Goal: Task Accomplishment & Management: Complete application form

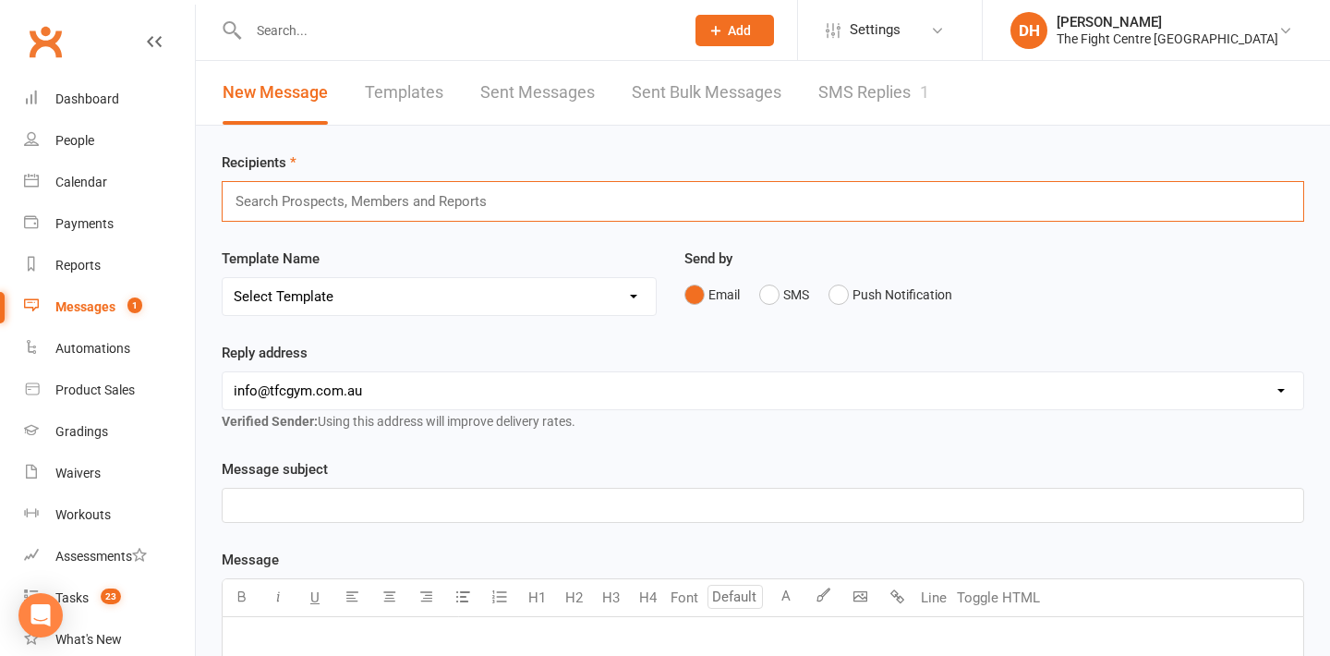
click at [1036, 114] on div "New Message Templates Sent Messages Sent Bulk Messages SMS Replies 1" at bounding box center [763, 93] width 1134 height 65
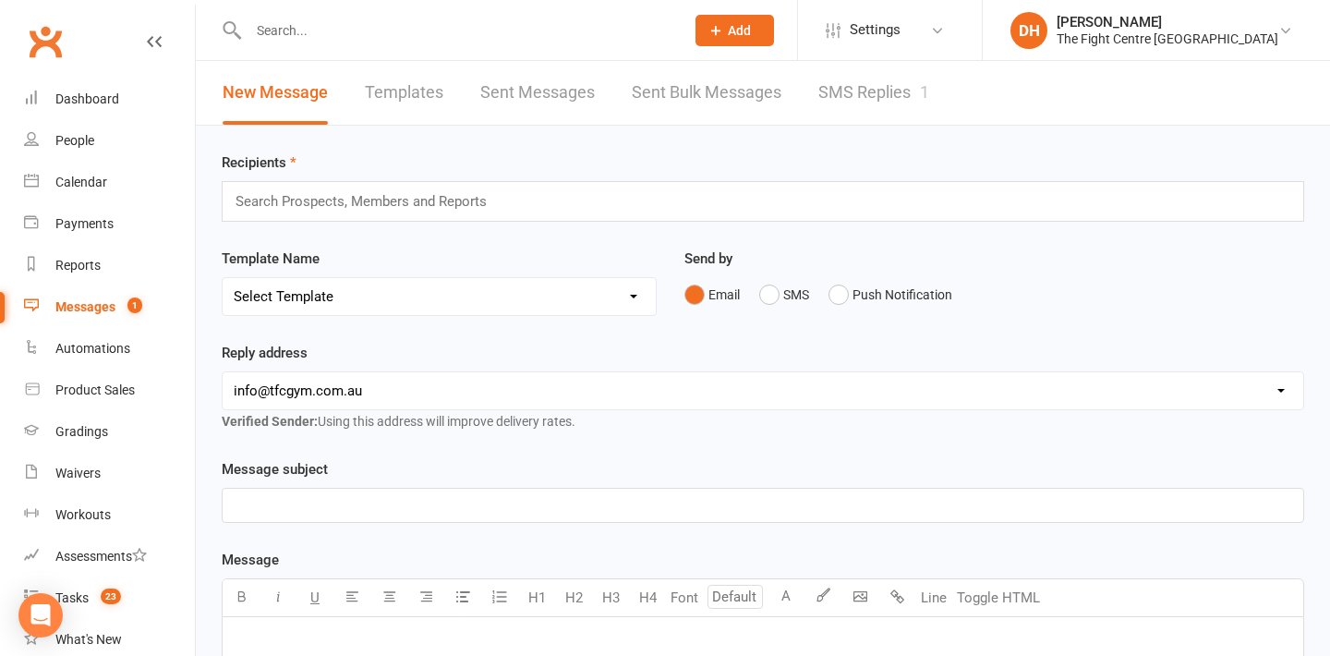
click at [415, 200] on input "text" at bounding box center [369, 201] width 271 height 24
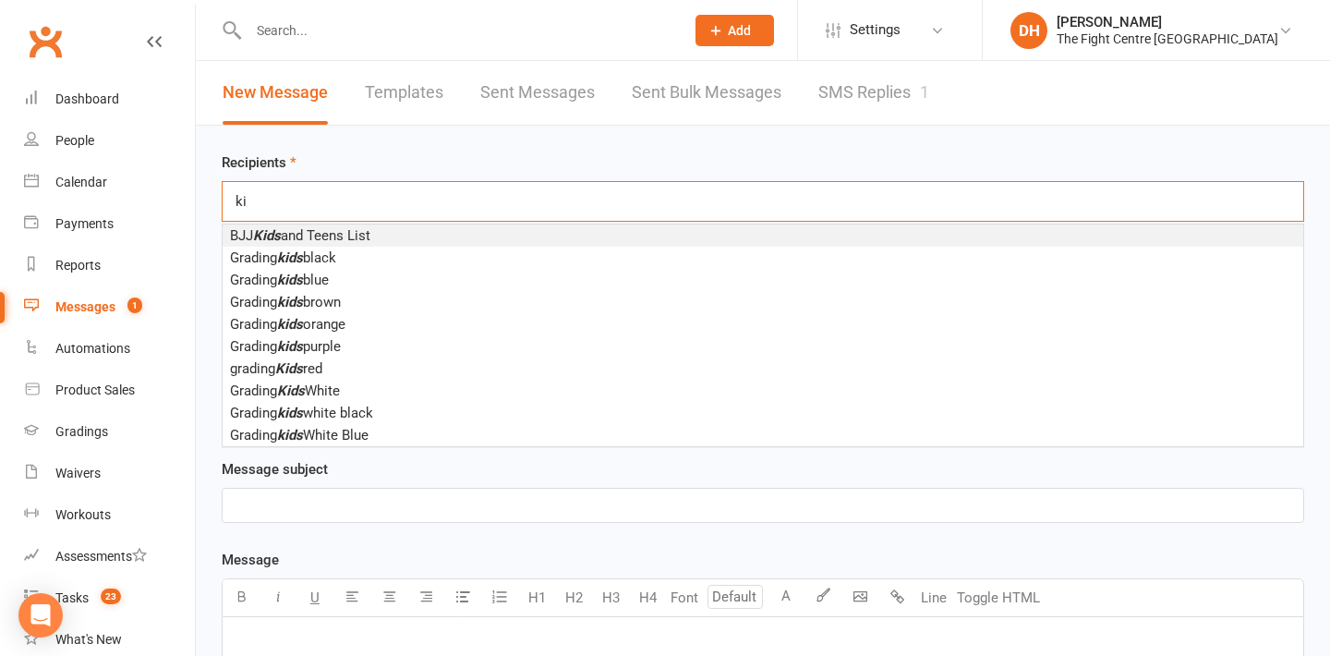
type input "k"
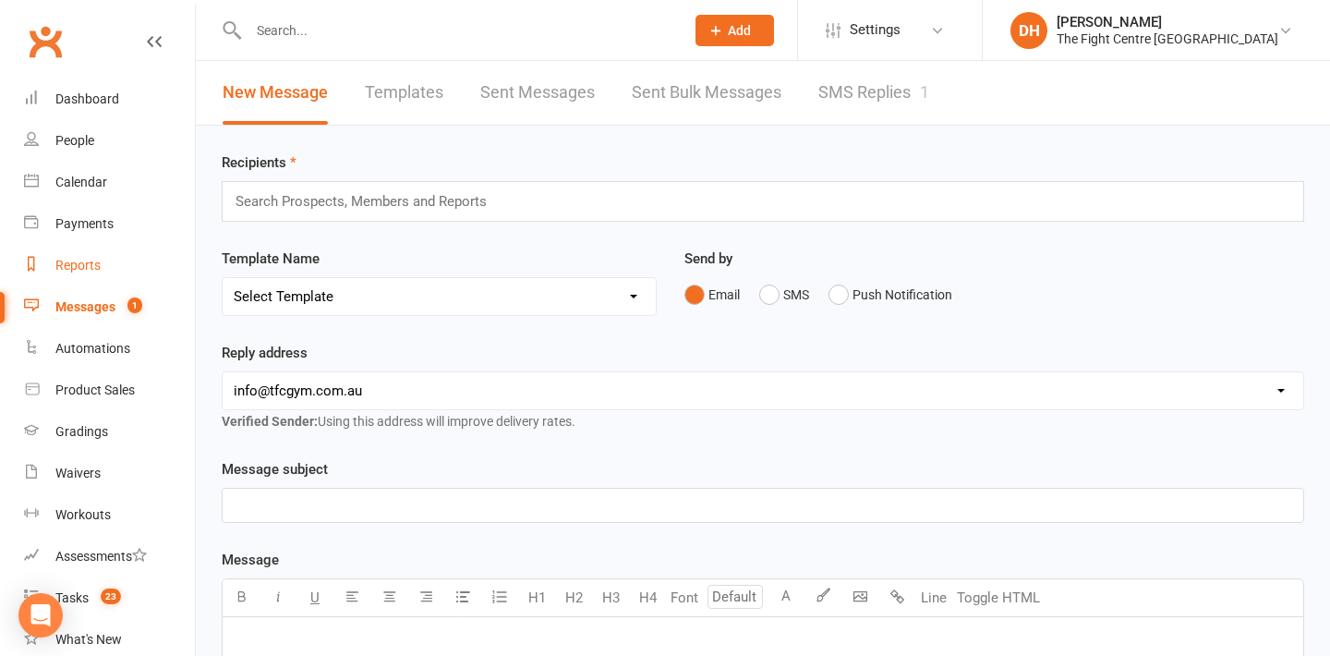
click at [74, 263] on div "Reports" at bounding box center [77, 265] width 45 height 15
select select "100"
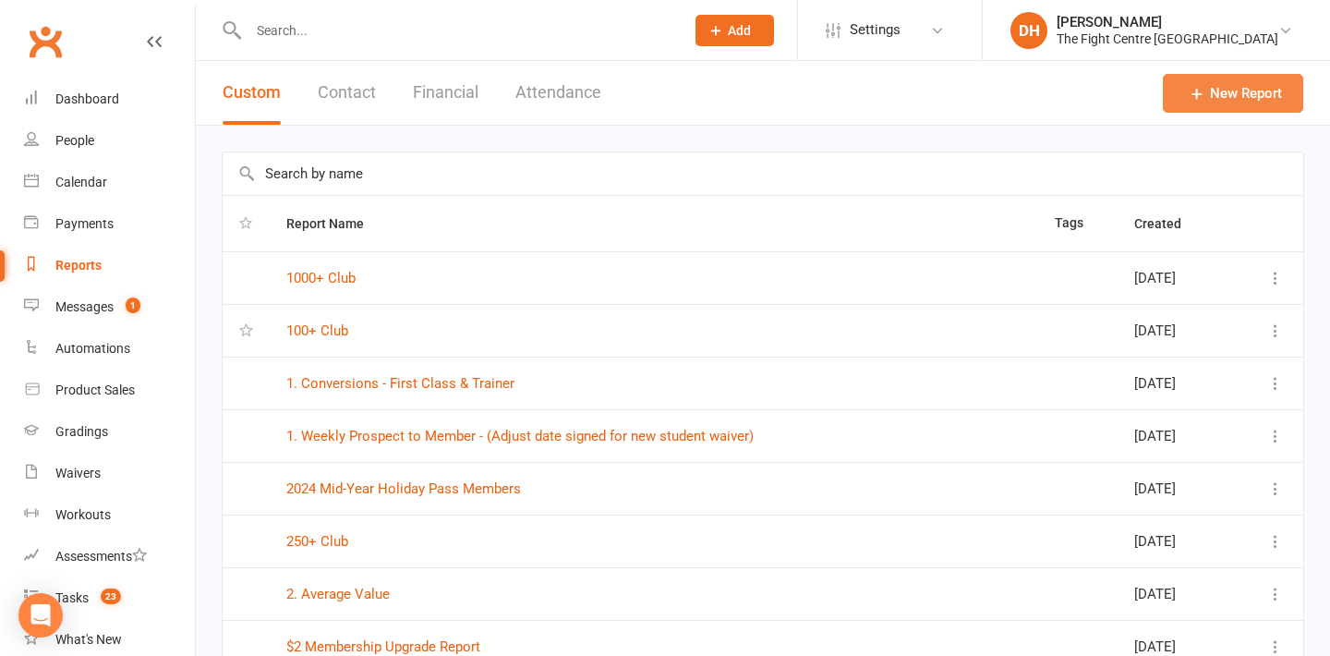
click at [1221, 98] on link "New Report" at bounding box center [1232, 93] width 140 height 39
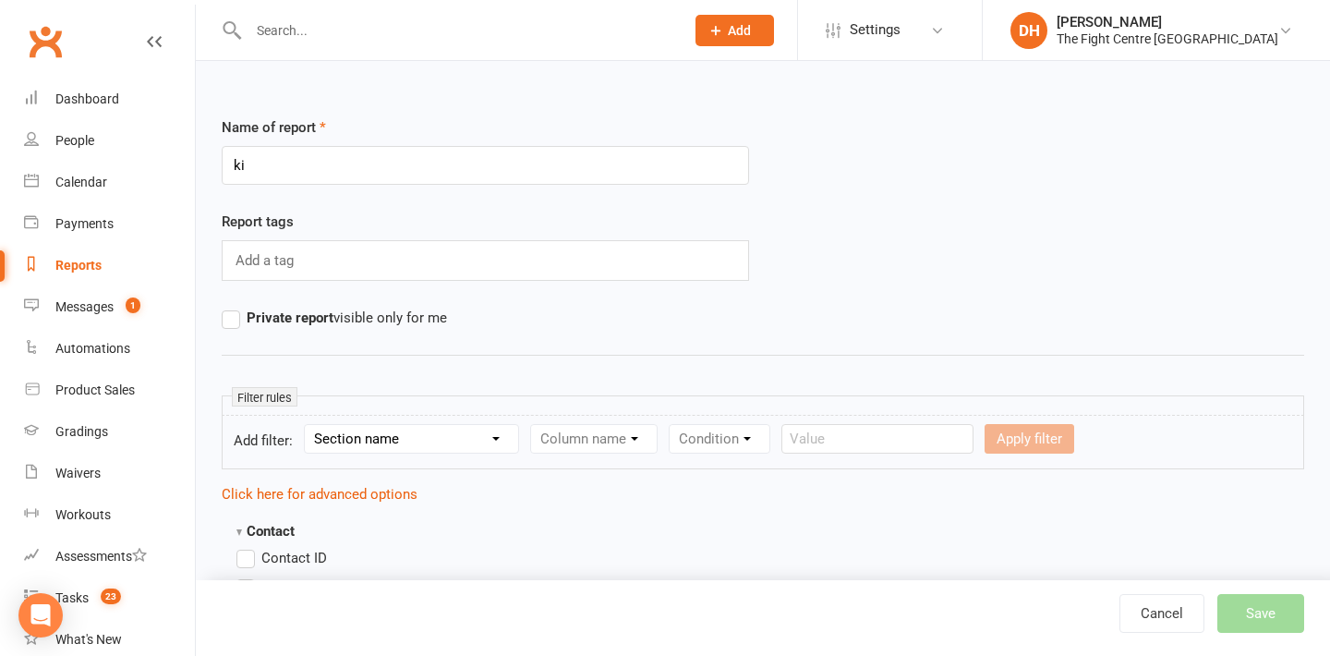
type input "k"
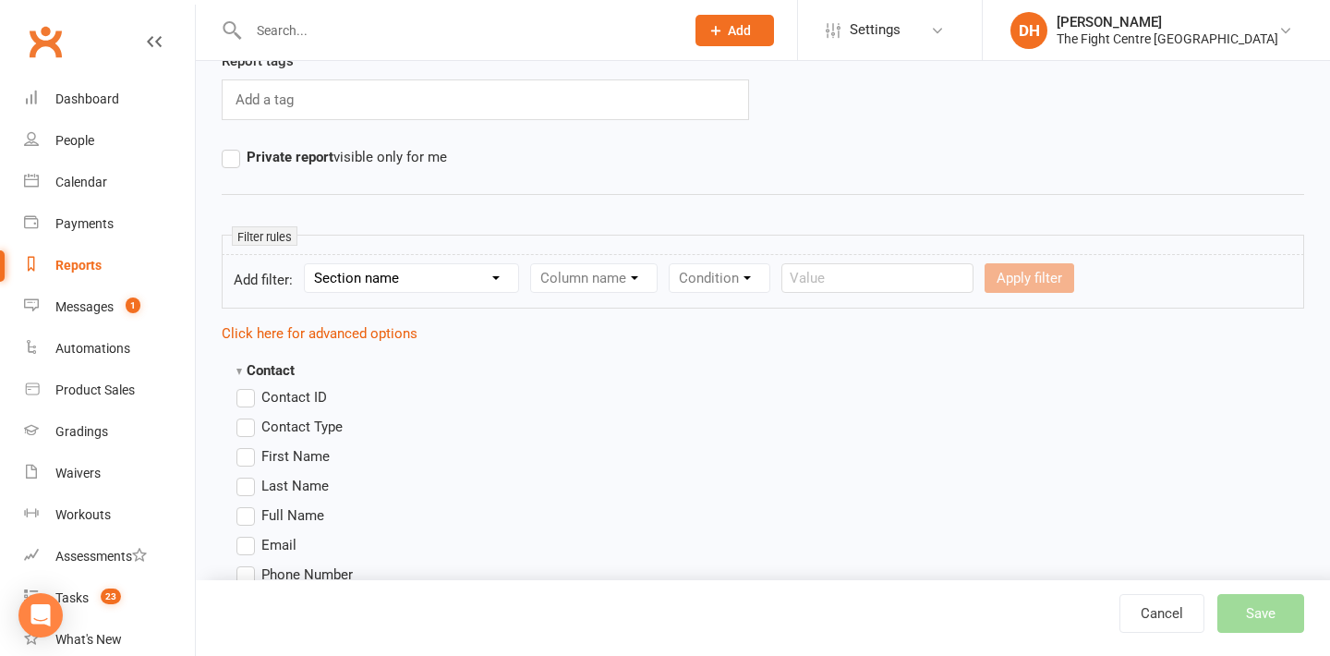
scroll to position [190, 0]
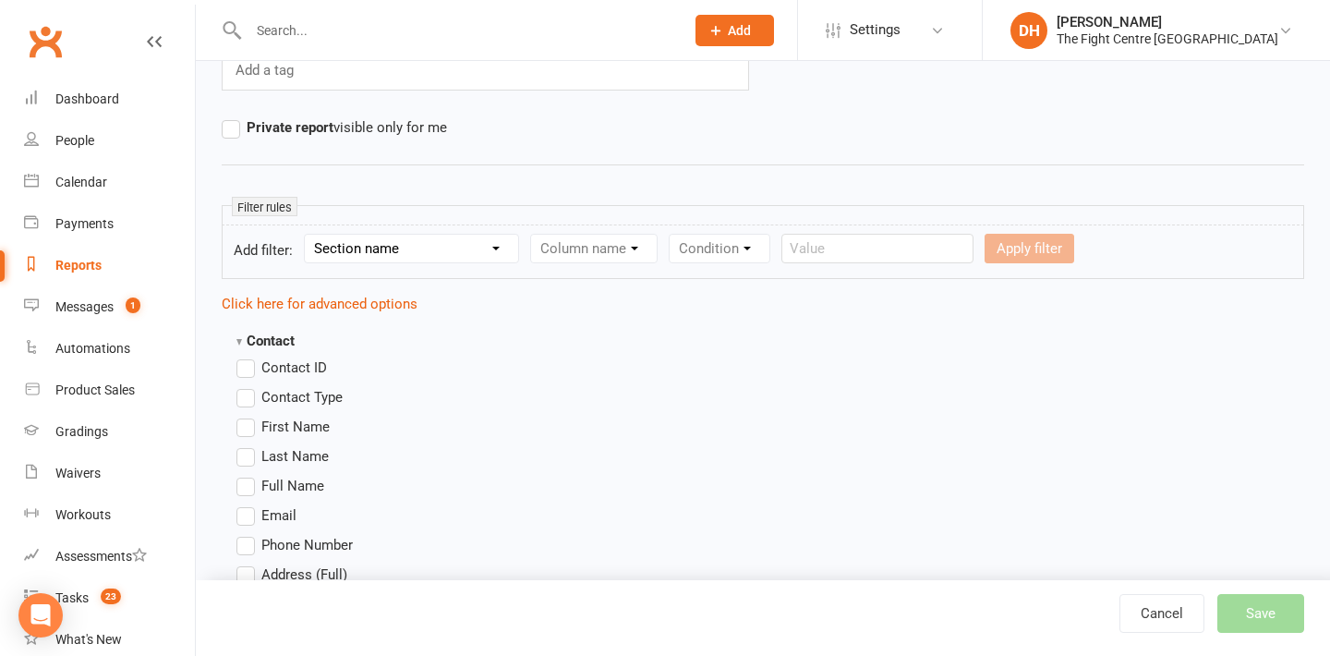
type input "Kids BJJ Grading Invite List"
click at [443, 251] on select "Section name Contact Attendance Aggregate Payment Booking Waitlist Attendees Ca…" at bounding box center [411, 249] width 213 height 28
select select "1"
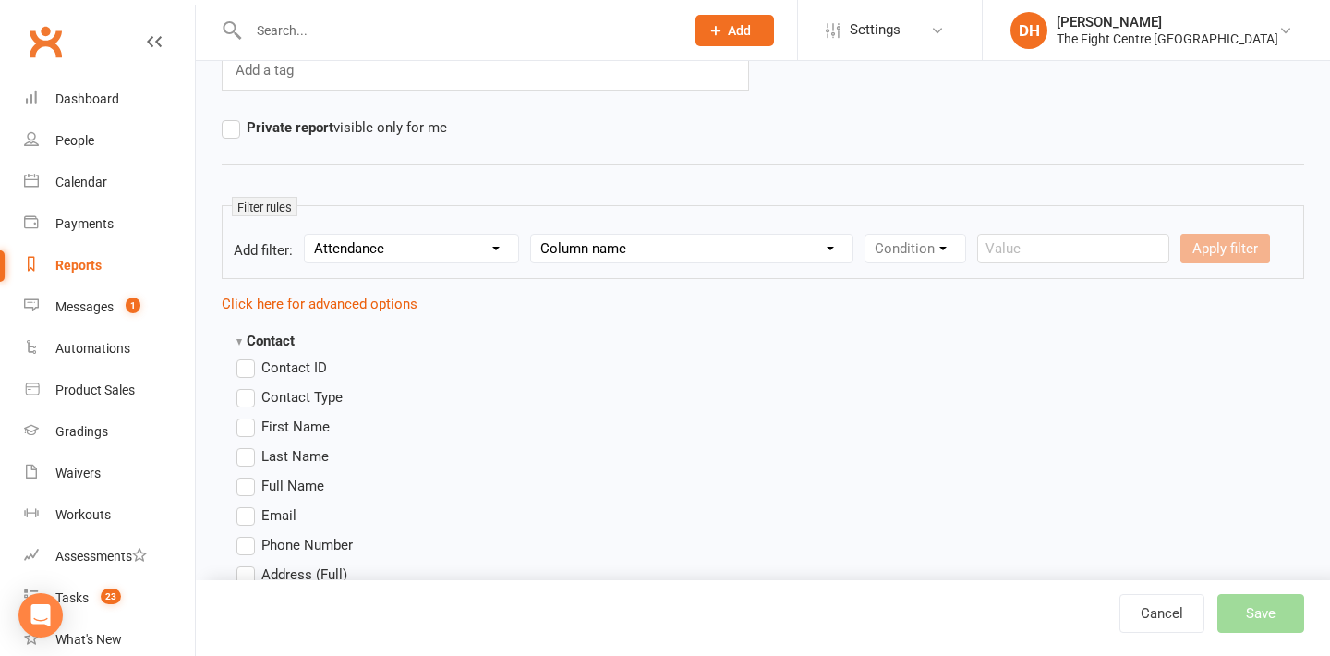
click at [603, 246] on select "Column name Attendance Last Marked Attendance First Marked Last Attended First …" at bounding box center [691, 249] width 321 height 28
select select "2"
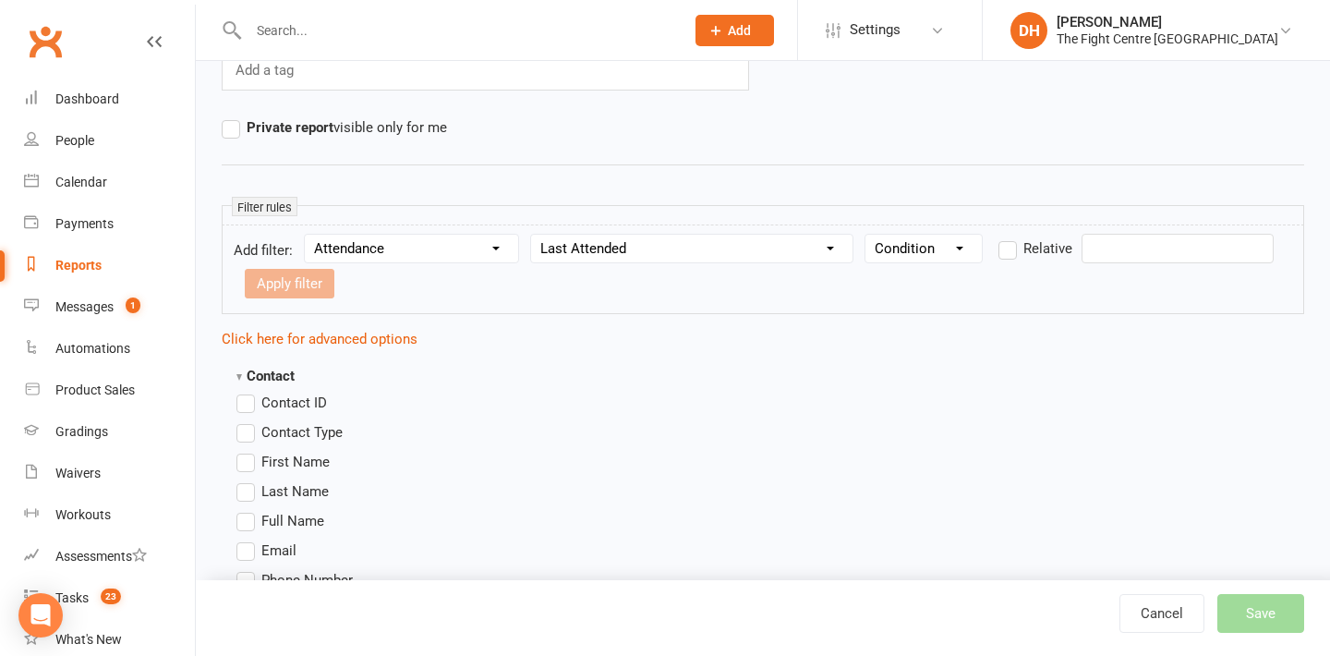
click at [938, 247] on select "Condition Is Is not Before After Before or on After or on Is blank Is not blank" at bounding box center [923, 249] width 116 height 28
select select "3"
click at [1011, 247] on label "Relative" at bounding box center [1035, 248] width 74 height 22
click at [1010, 237] on input "Relative" at bounding box center [1004, 237] width 12 height 0
click at [367, 285] on input "number" at bounding box center [381, 284] width 88 height 30
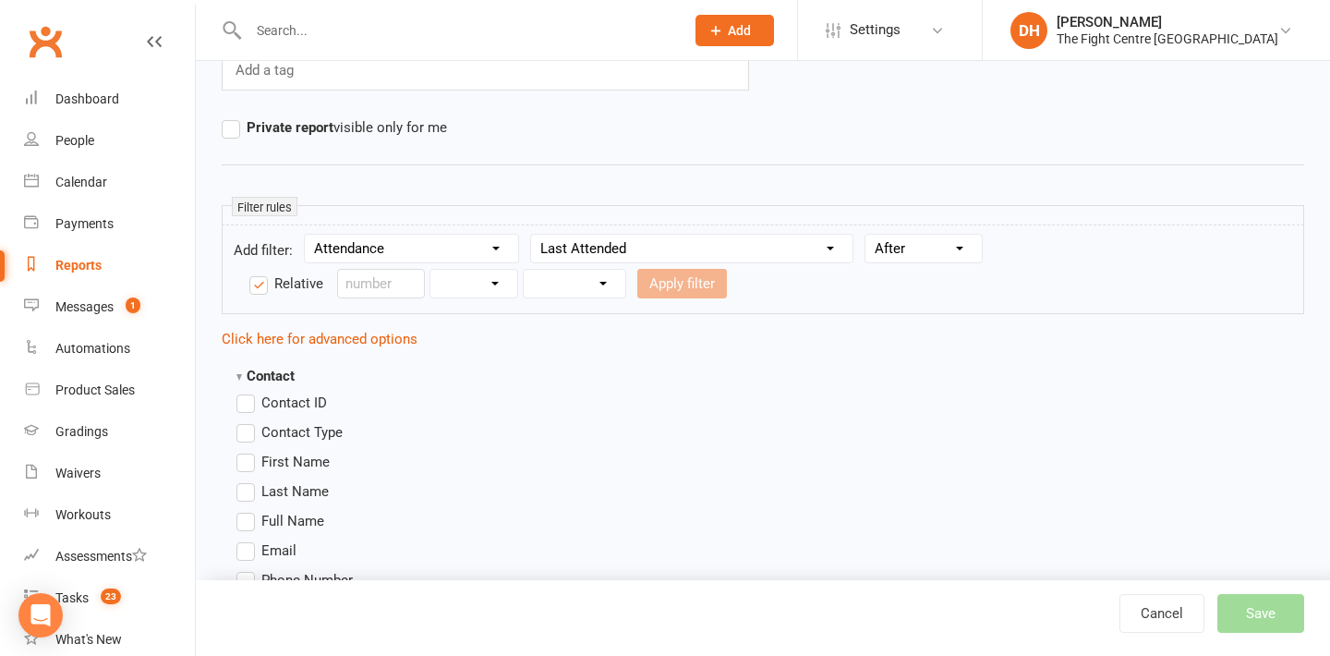
click at [493, 291] on select "Days Weeks Months Years" at bounding box center [473, 284] width 87 height 28
select select "2"
click at [608, 279] on select "From now Ago" at bounding box center [574, 284] width 102 height 28
select select "1"
click at [374, 285] on input "number" at bounding box center [381, 284] width 88 height 30
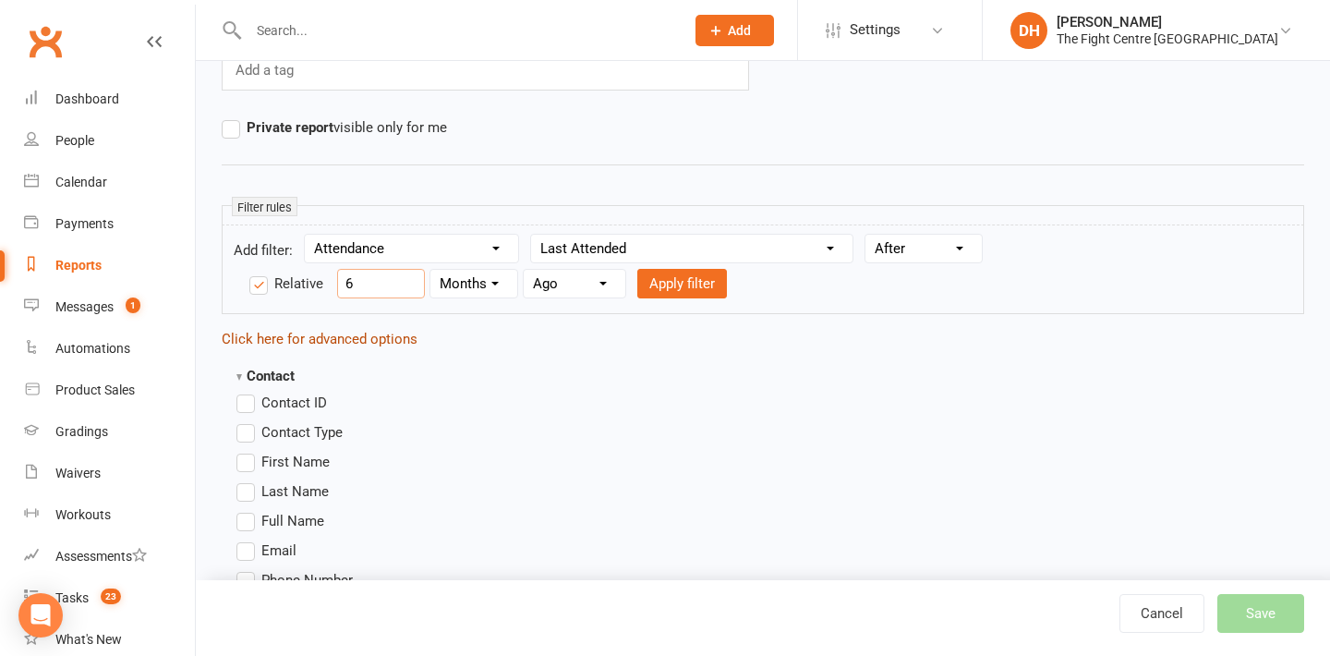
type input "6"
click at [367, 343] on link "Click here for advanced options" at bounding box center [320, 339] width 196 height 17
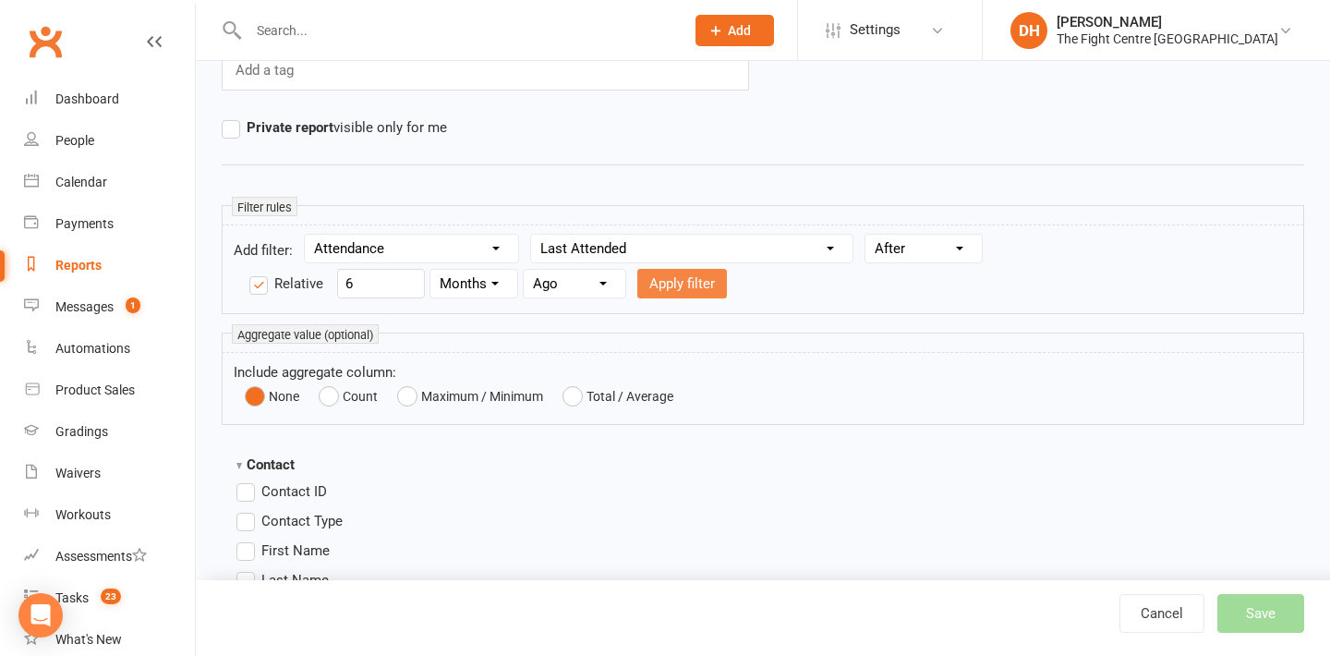
click at [680, 287] on button "Apply filter" at bounding box center [682, 284] width 90 height 30
select select
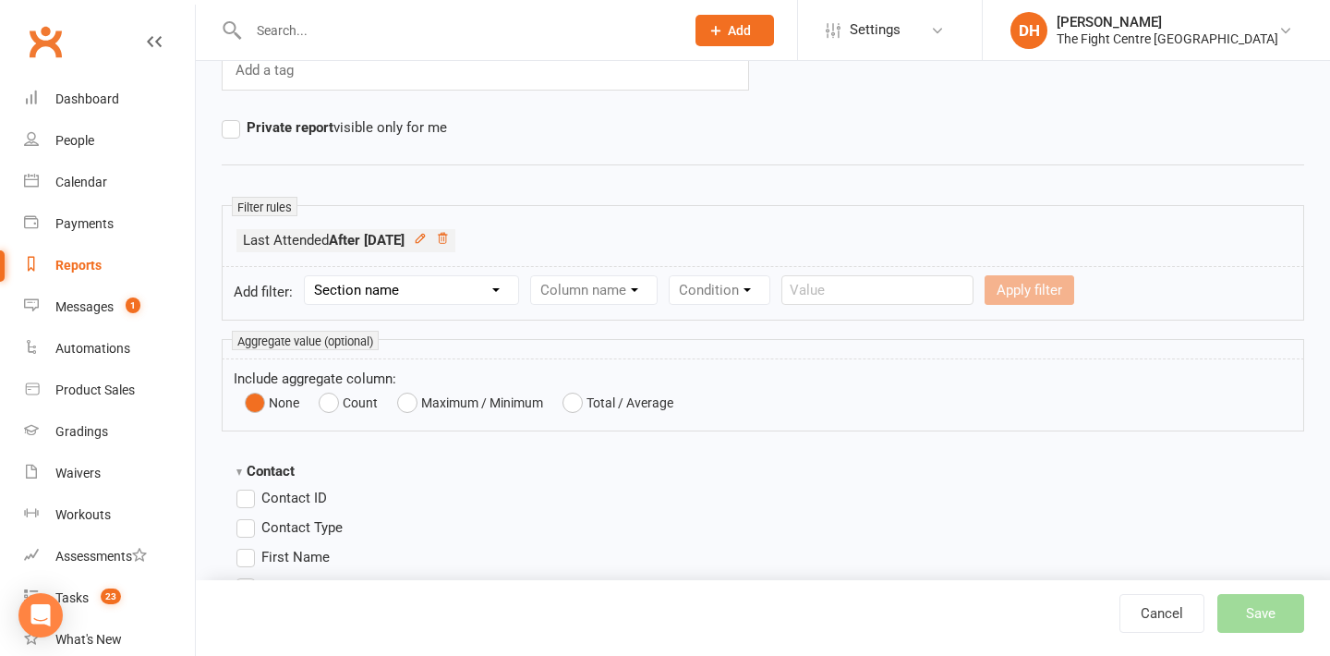
click at [453, 489] on li "Contact ID" at bounding box center [346, 498] width 221 height 22
click at [257, 405] on button "None" at bounding box center [272, 403] width 54 height 26
click at [295, 339] on small "Aggregate value (optional)" at bounding box center [305, 340] width 147 height 19
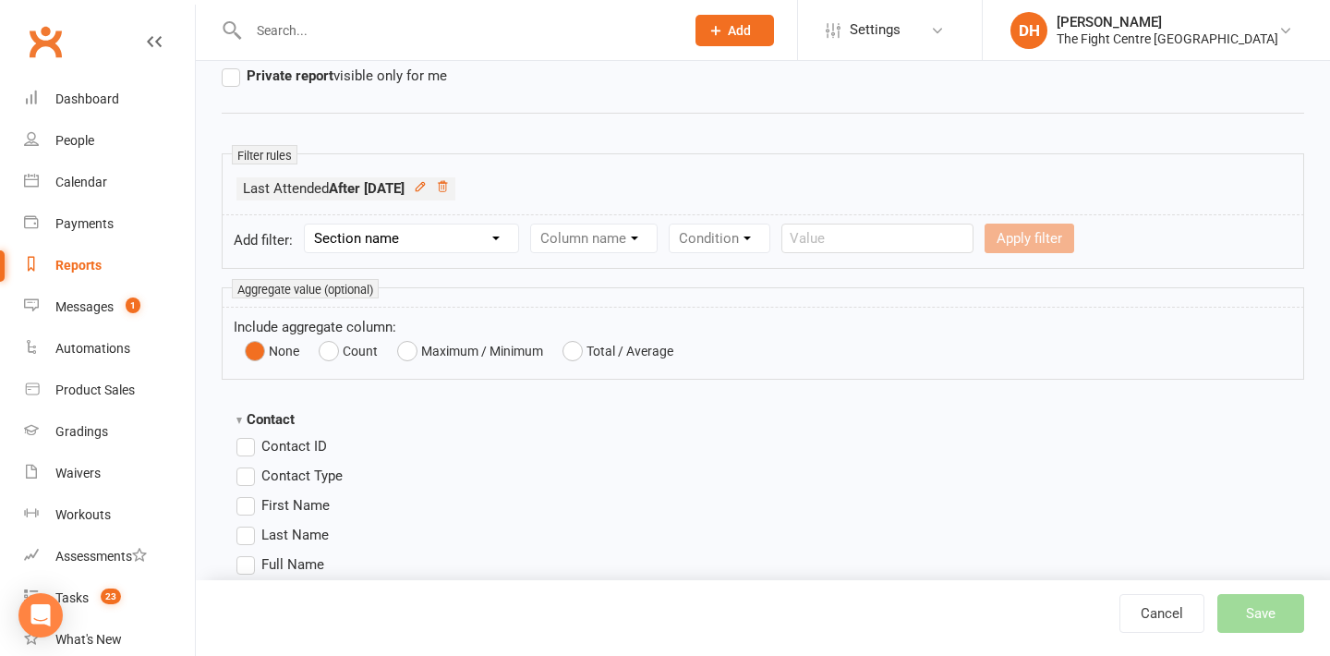
scroll to position [244, 0]
click at [458, 229] on select "Section name Contact Attendance Aggregate Payment Booking Waitlist Attendees Ca…" at bounding box center [411, 237] width 213 height 28
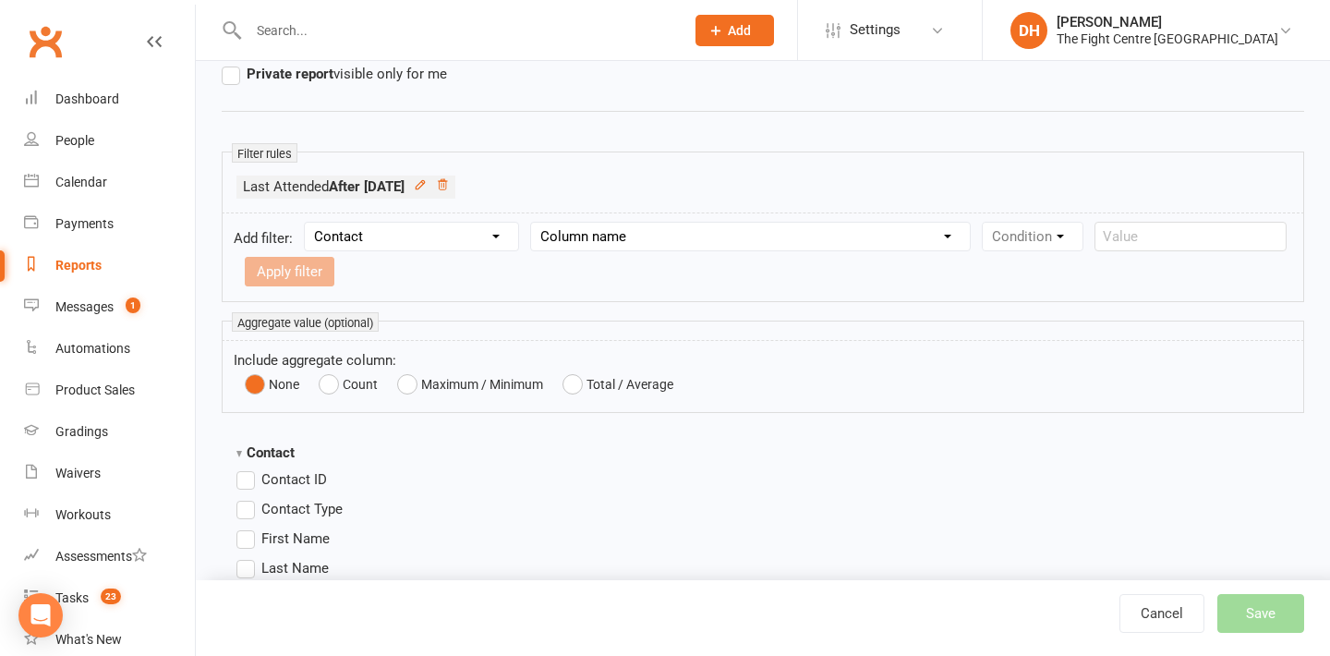
click at [603, 231] on select "Column name Contact Type First Name Last Name Full Name Email Phone Number Addr…" at bounding box center [750, 237] width 439 height 28
click at [441, 233] on select "Section name Contact Attendance Aggregate Payment Booking Waitlist Attendees Ca…" at bounding box center [411, 237] width 213 height 28
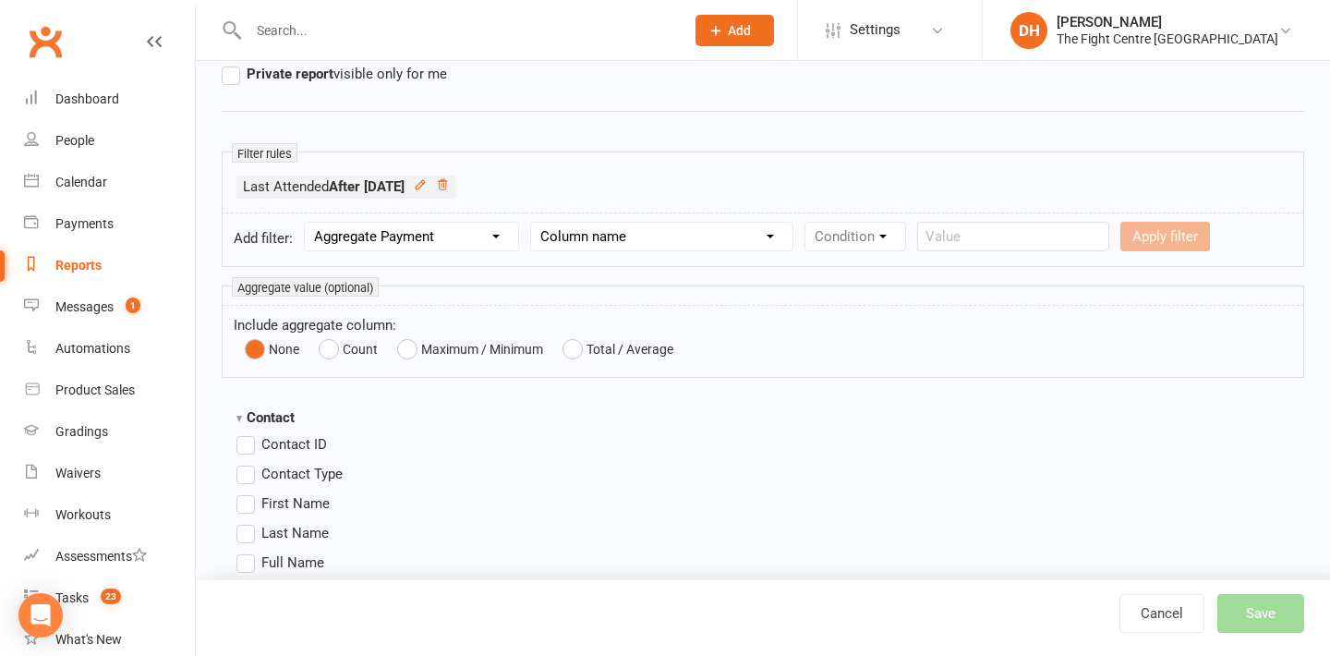
click at [436, 243] on select "Section name Contact Attendance Aggregate Payment Booking Waitlist Attendees Ca…" at bounding box center [411, 237] width 213 height 28
click at [598, 242] on select "Column name Event Name Event Type Event Date Event Day Event Month Event Starts…" at bounding box center [660, 237] width 259 height 28
click at [893, 228] on div "Condition" at bounding box center [853, 237] width 102 height 30
click at [879, 235] on div "Condition" at bounding box center [853, 237] width 102 height 30
click at [481, 238] on select "Section name Contact Attendance Aggregate Payment Booking Waitlist Attendees Ca…" at bounding box center [411, 237] width 213 height 28
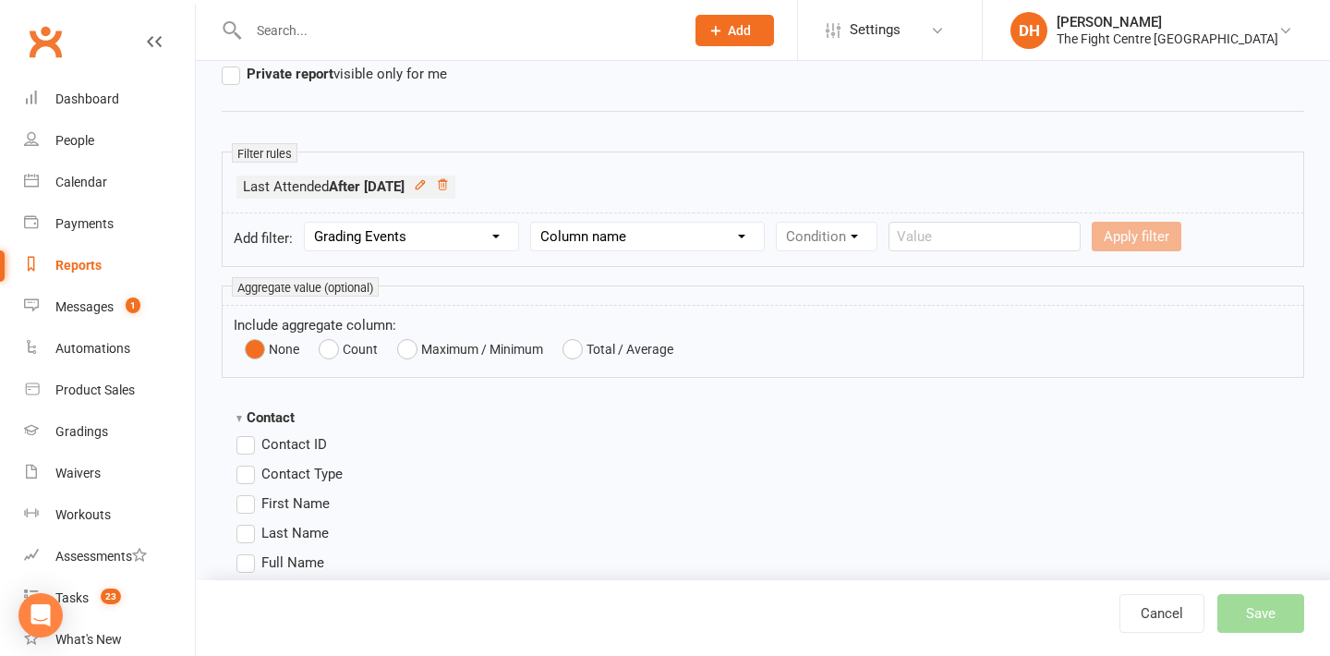
click at [680, 244] on select "Column name Grading Event Name Grading Event Starts RSVP Due RSVP Status Promot…" at bounding box center [647, 237] width 233 height 28
click at [469, 233] on select "Section name Contact Attendance Aggregate Payment Booking Waitlist Attendees Ca…" at bounding box center [411, 237] width 213 height 28
select select "13"
click at [578, 236] on select "Column name Style Current Rank Current Rank Position Next Rank Belt Size Active…" at bounding box center [647, 237] width 233 height 28
select select "0"
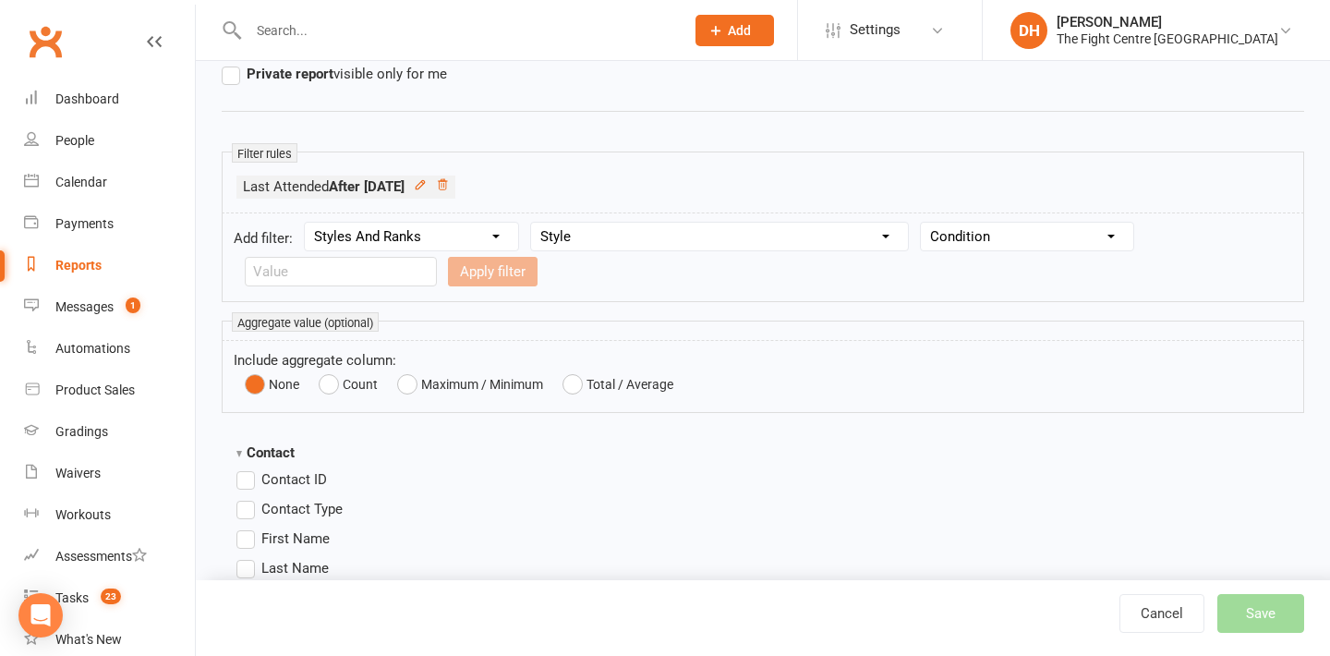
click at [829, 238] on select "Column name Style Current Rank Current Rank Position Next Rank Belt Size Active…" at bounding box center [719, 237] width 377 height 28
click at [1047, 240] on select "Condition Equals Does not equal Contains Does not contain Is blank or does not …" at bounding box center [1026, 237] width 212 height 28
select select "0"
click at [384, 277] on input "text" at bounding box center [341, 272] width 192 height 30
type input "BJJ"
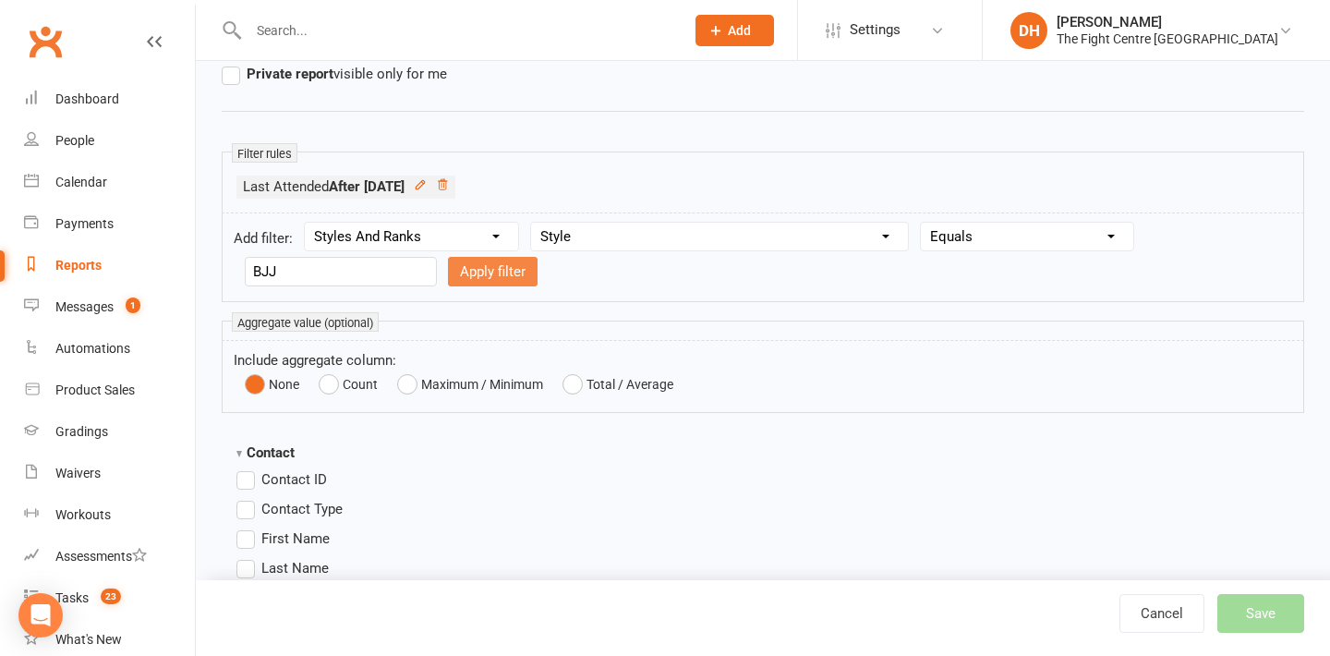
click at [492, 267] on button "Apply filter" at bounding box center [493, 272] width 90 height 30
select select
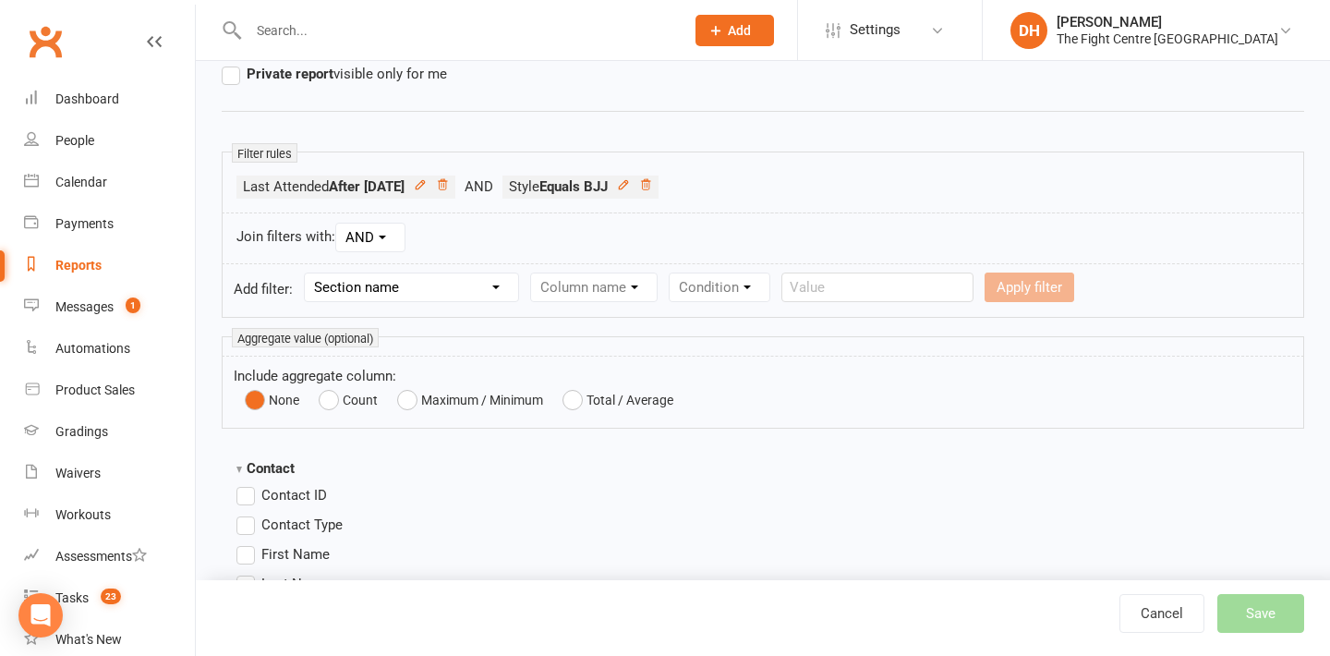
click at [449, 283] on select "Section name Contact Attendance Aggregate Payment Booking Waitlist Attendees Ca…" at bounding box center [411, 287] width 213 height 28
click at [449, 185] on icon at bounding box center [442, 184] width 13 height 13
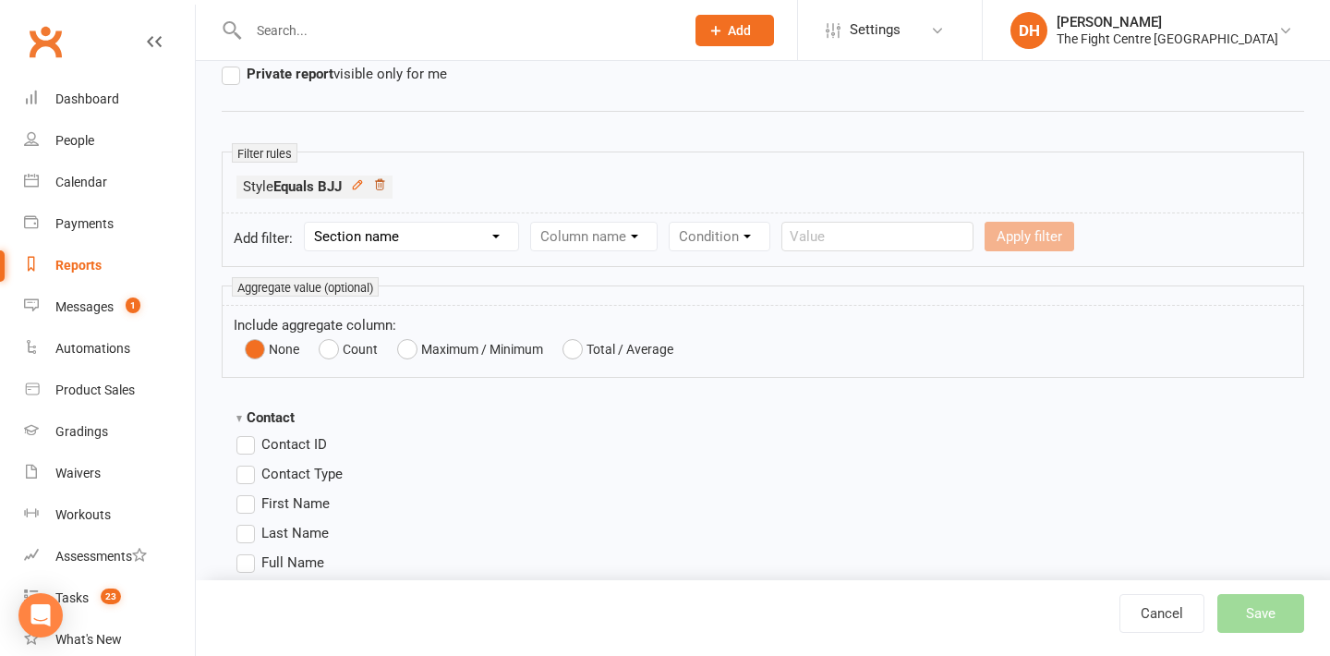
click at [385, 188] on icon at bounding box center [379, 184] width 13 height 13
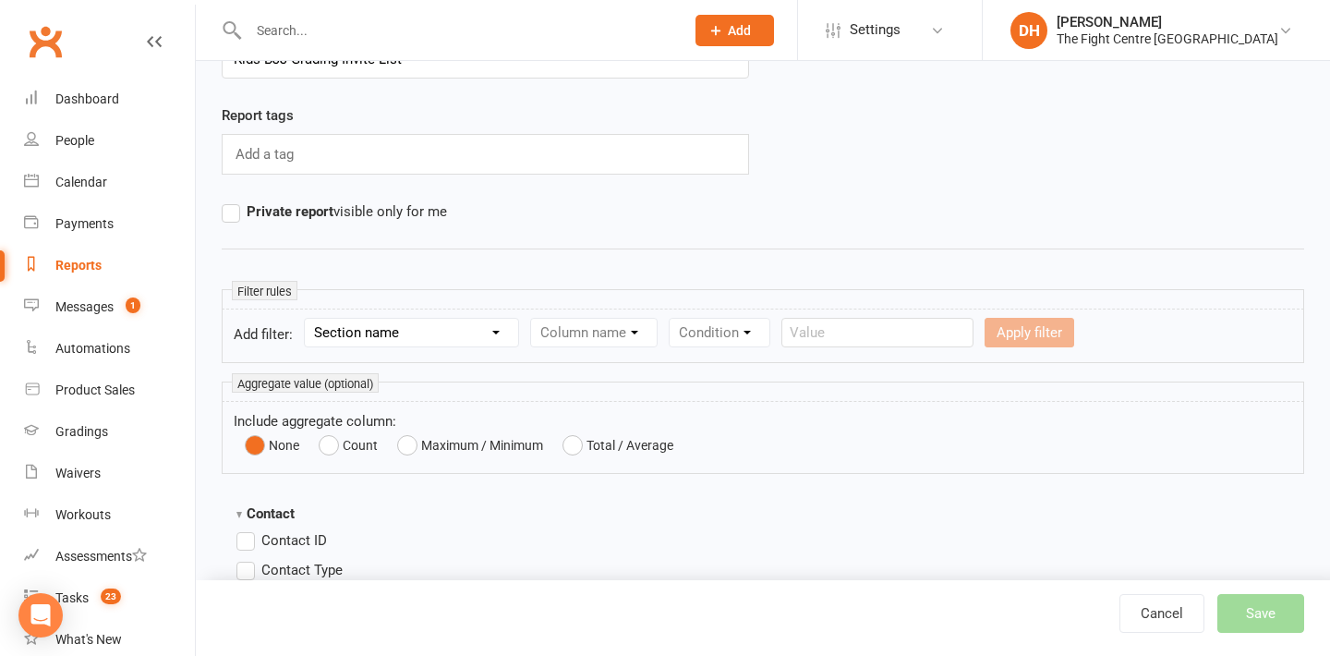
scroll to position [0, 0]
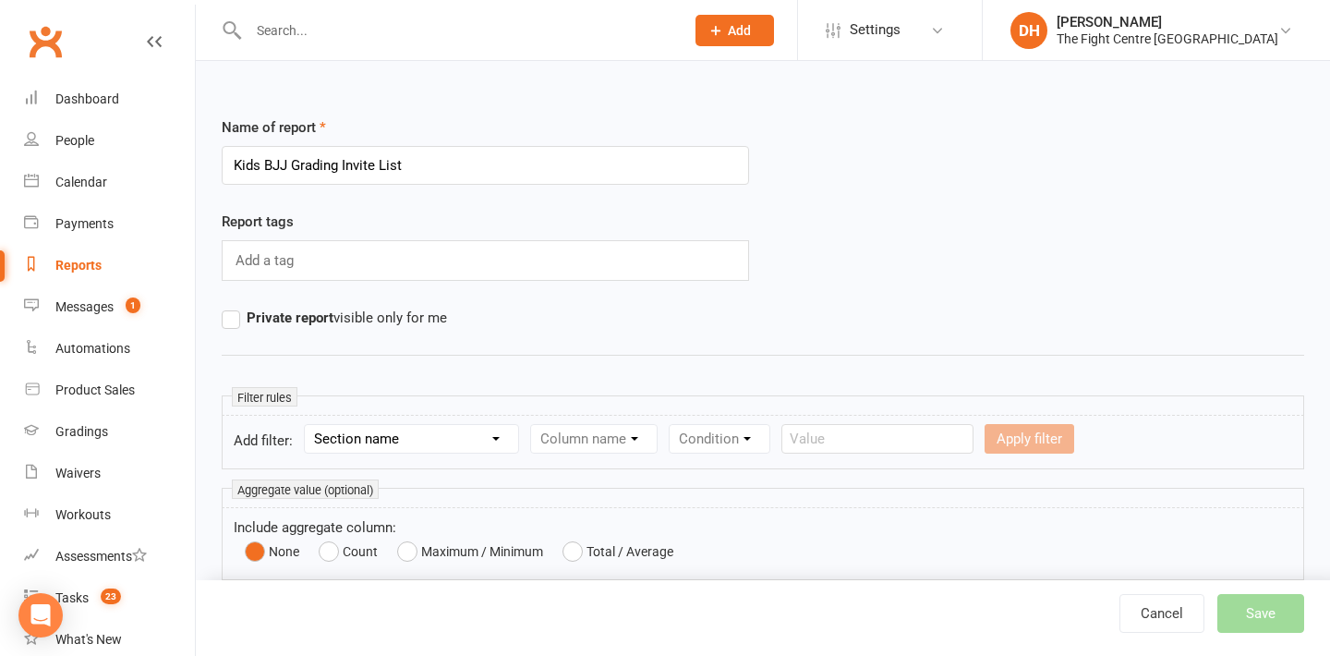
click at [382, 272] on div "Add a tag" at bounding box center [485, 260] width 527 height 41
click at [387, 318] on span "Private report visible only for me" at bounding box center [347, 316] width 200 height 19
click at [234, 307] on input "Private report visible only for me" at bounding box center [228, 307] width 12 height 0
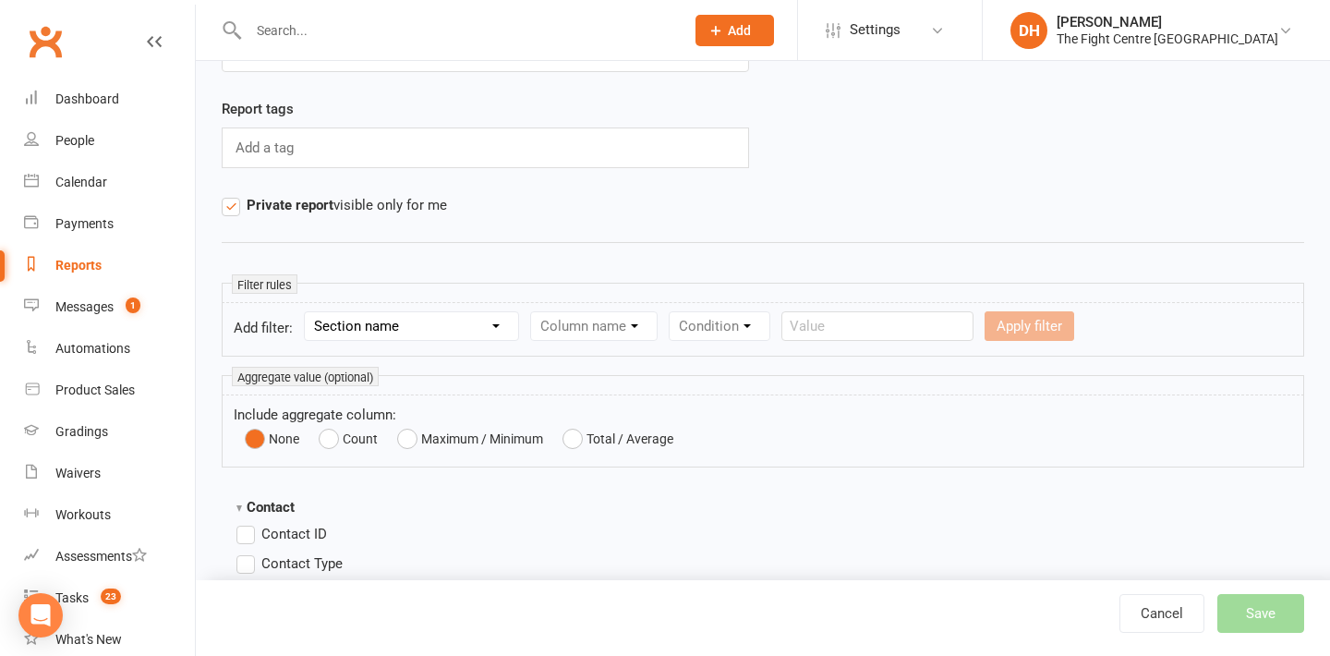
scroll to position [114, 0]
click at [446, 322] on select "Section name Contact Attendance Aggregate Payment Booking Waitlist Attendees Ca…" at bounding box center [411, 325] width 213 height 28
select select "10"
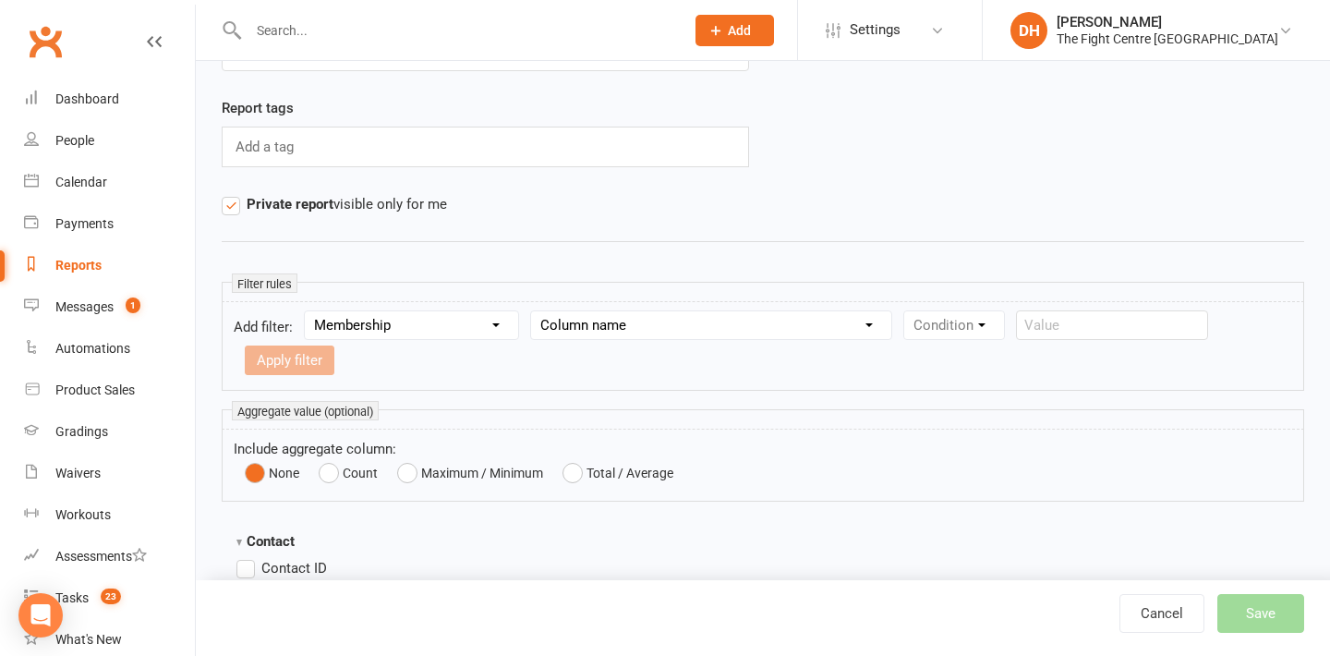
click at [595, 331] on select "Column name Membership ID Membership Name Membership Category Membership Start …" at bounding box center [711, 325] width 360 height 28
click at [854, 324] on select "Column name Membership ID Membership Name Membership Category Membership Start …" at bounding box center [711, 325] width 360 height 28
click at [951, 325] on select "Condition Equals Does not equal Contains Does not contain Is blank or does not …" at bounding box center [1010, 325] width 212 height 28
click at [759, 318] on select "Column name Membership ID Membership Name Membership Category Membership Start …" at bounding box center [711, 325] width 360 height 28
select select "29"
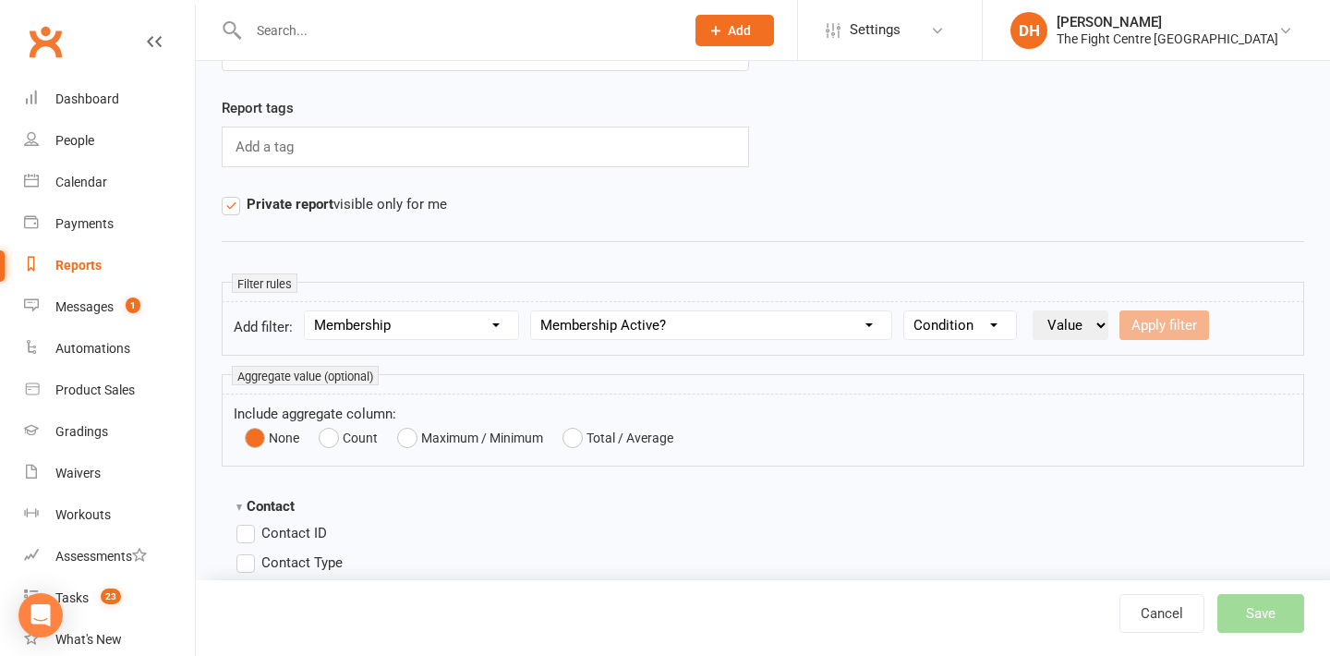
click at [1092, 312] on select "Value Yes No" at bounding box center [1070, 325] width 76 height 30
select select "true"
click at [1033, 386] on div "Aggregate value (optional)" at bounding box center [763, 384] width 1082 height 20
click at [1167, 325] on div "Apply filter" at bounding box center [1164, 325] width 90 height 30
click at [427, 324] on select "Section name Contact Attendance Aggregate Payment Booking Waitlist Attendees Ca…" at bounding box center [411, 325] width 213 height 28
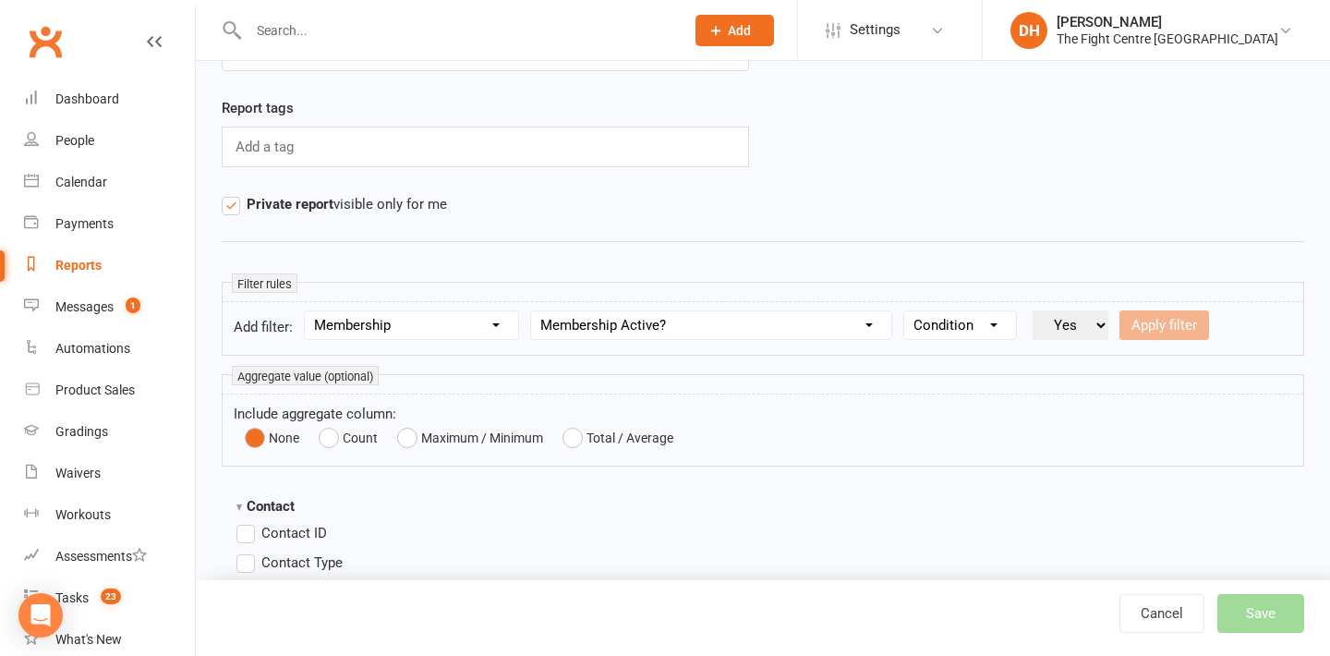
click at [614, 221] on div "Name of report Kids BJJ Grading Invite List Report tags Add a tag Private repor…" at bounding box center [763, 127] width 1082 height 249
click at [234, 207] on label "Private report visible only for me" at bounding box center [334, 204] width 225 height 22
click at [234, 193] on input "Private report visible only for me" at bounding box center [228, 193] width 12 height 0
click at [1150, 321] on div "Apply filter" at bounding box center [1164, 325] width 90 height 30
click at [988, 323] on select "Condition Is Is not Is blank Is not blank" at bounding box center [960, 325] width 112 height 28
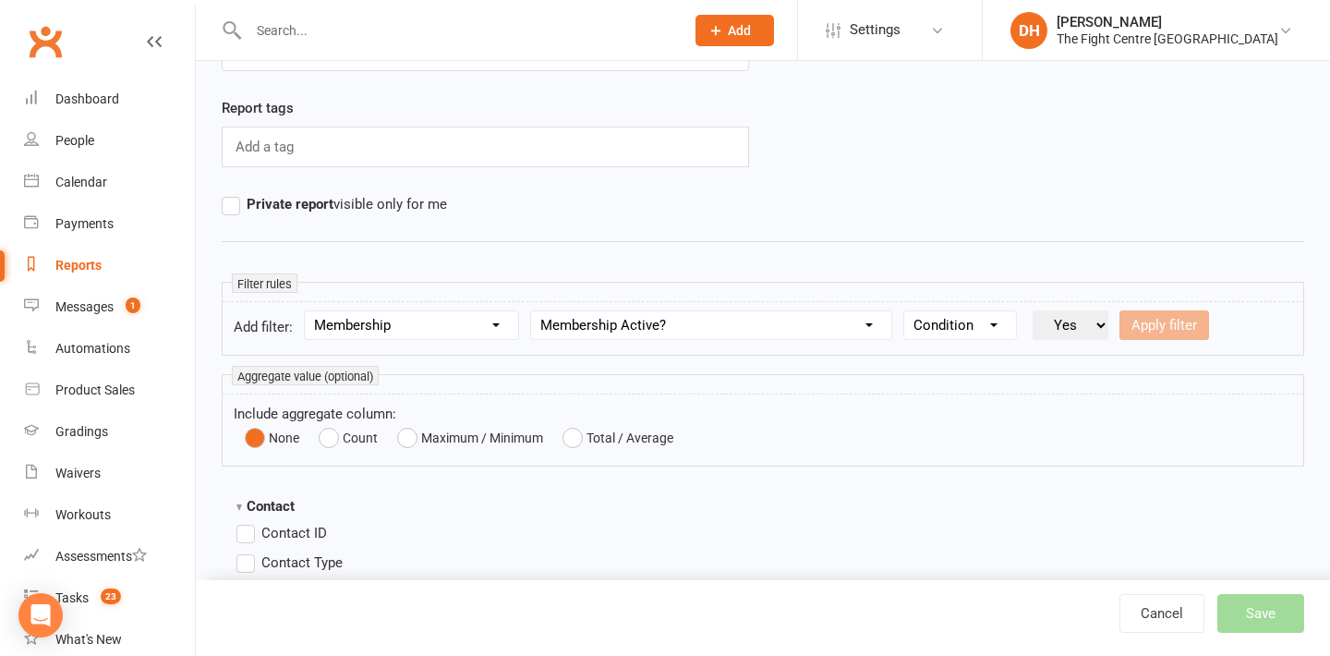
select select "0"
click at [1085, 327] on select "Value Yes No" at bounding box center [1070, 325] width 76 height 30
select select "true"
click at [1148, 326] on button "Apply filter" at bounding box center [1164, 325] width 90 height 30
select select
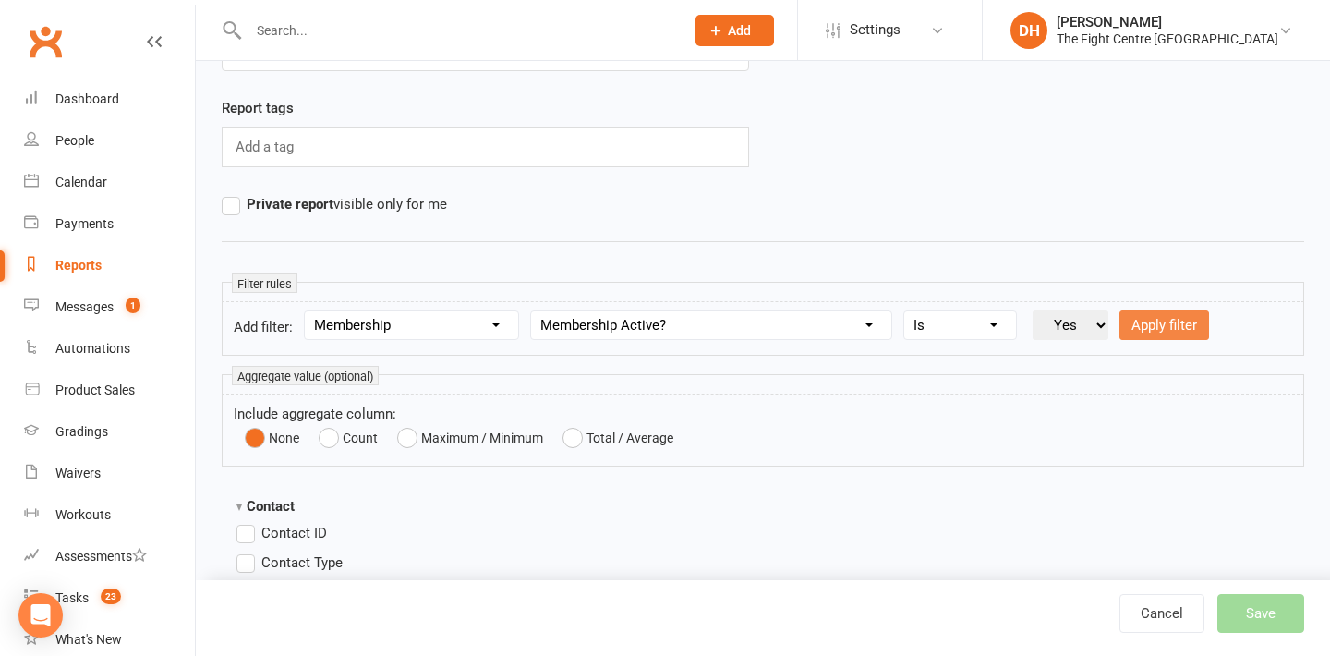
select select
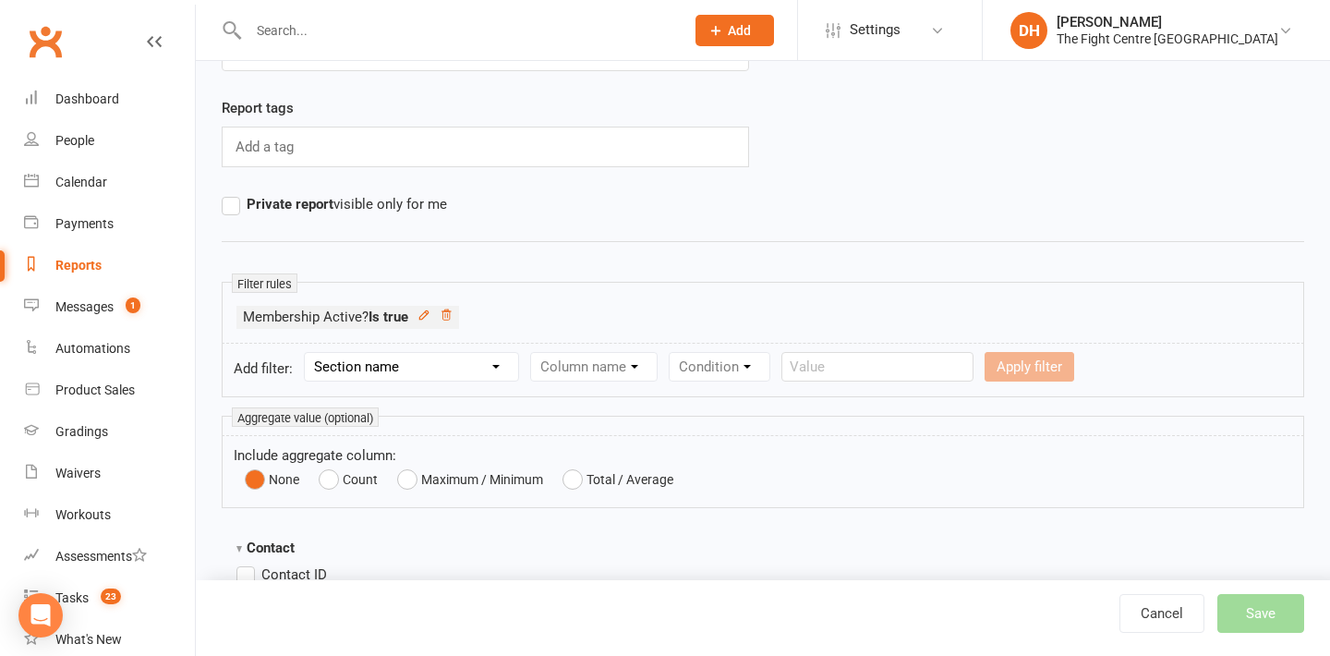
click at [392, 369] on select "Section name Contact Attendance Aggregate Payment Booking Waitlist Attendees Ca…" at bounding box center [411, 367] width 213 height 28
select select "1"
click at [594, 362] on select "Column name Attendance Last Marked Attendance First Marked Last Attended First …" at bounding box center [691, 367] width 321 height 28
select select "0"
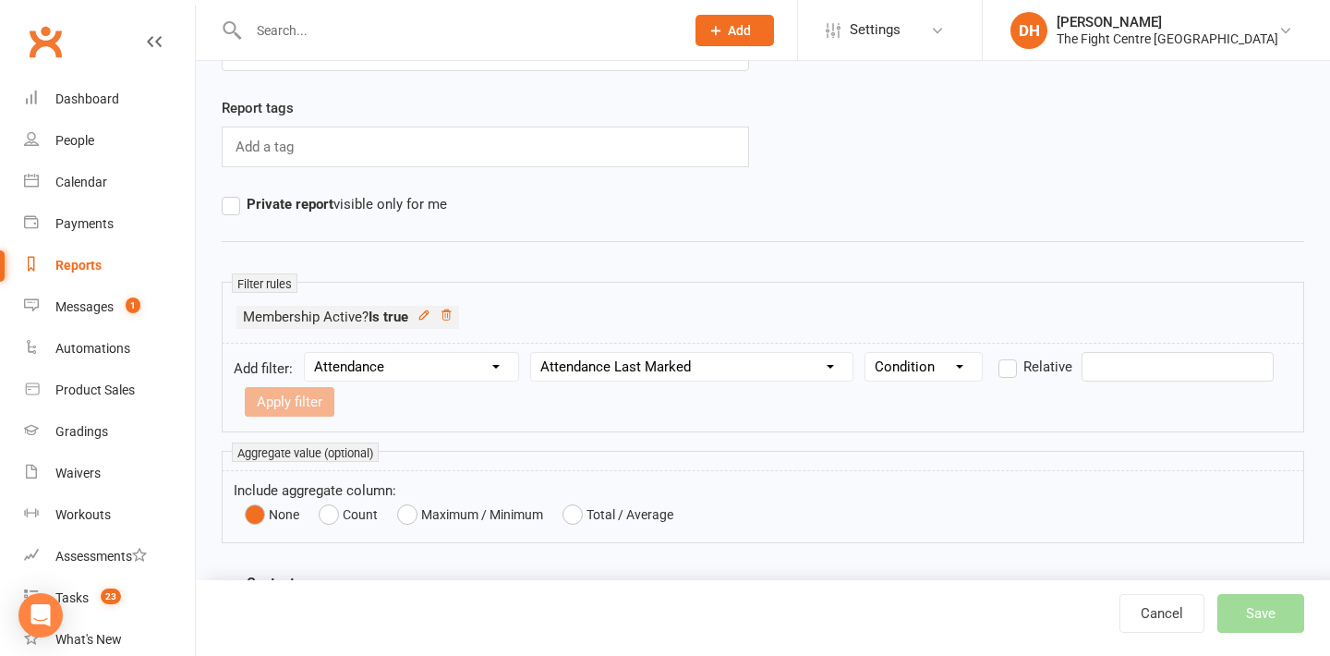
click at [930, 359] on select "Condition Is Is not Before After Before or on After or on Is blank Is not blank" at bounding box center [923, 367] width 116 height 28
select select "0"
click at [1013, 369] on label "Relative" at bounding box center [1035, 366] width 74 height 22
click at [1010, 355] on input "Relative" at bounding box center [1004, 355] width 12 height 0
click at [382, 406] on input "number" at bounding box center [381, 402] width 88 height 30
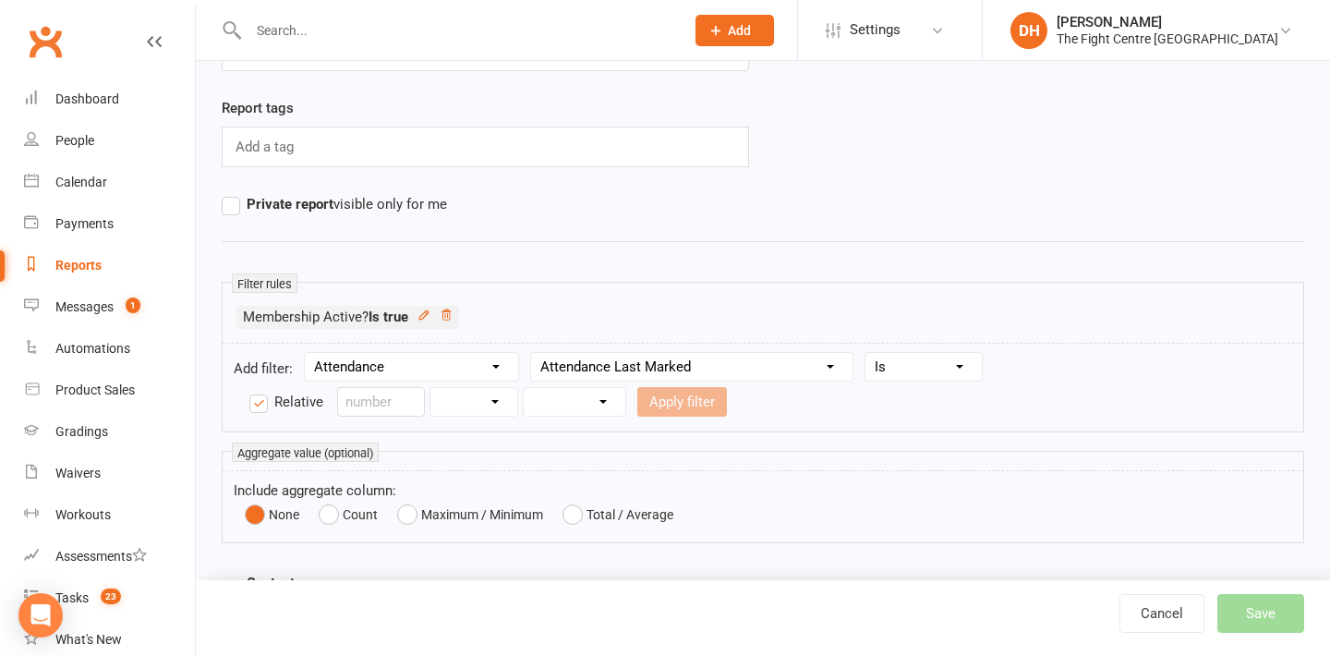
click at [488, 409] on select "Days Weeks Months Years" at bounding box center [473, 402] width 87 height 28
select select "2"
click at [568, 416] on form "Add filter: Section name Contact Attendance Aggregate Payment Booking Waitlist …" at bounding box center [763, 388] width 1082 height 90
click at [568, 408] on select "From now Ago" at bounding box center [574, 402] width 102 height 28
select select "1"
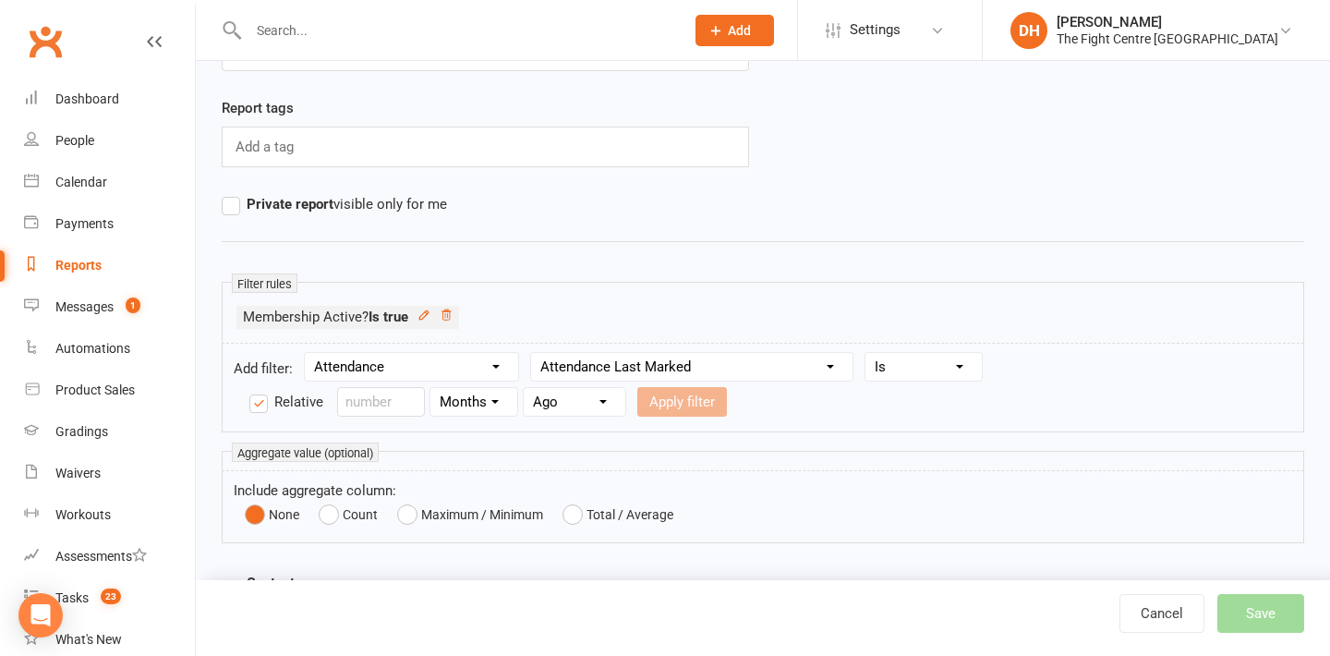
click at [362, 383] on form "Add filter: Section name Contact Attendance Aggregate Payment Booking Waitlist …" at bounding box center [763, 388] width 1082 height 90
click at [362, 391] on input "number" at bounding box center [381, 402] width 88 height 30
type input "6"
click at [776, 365] on select "Column name Attendance Last Marked Attendance First Marked Last Attended First …" at bounding box center [691, 367] width 321 height 28
select select "7"
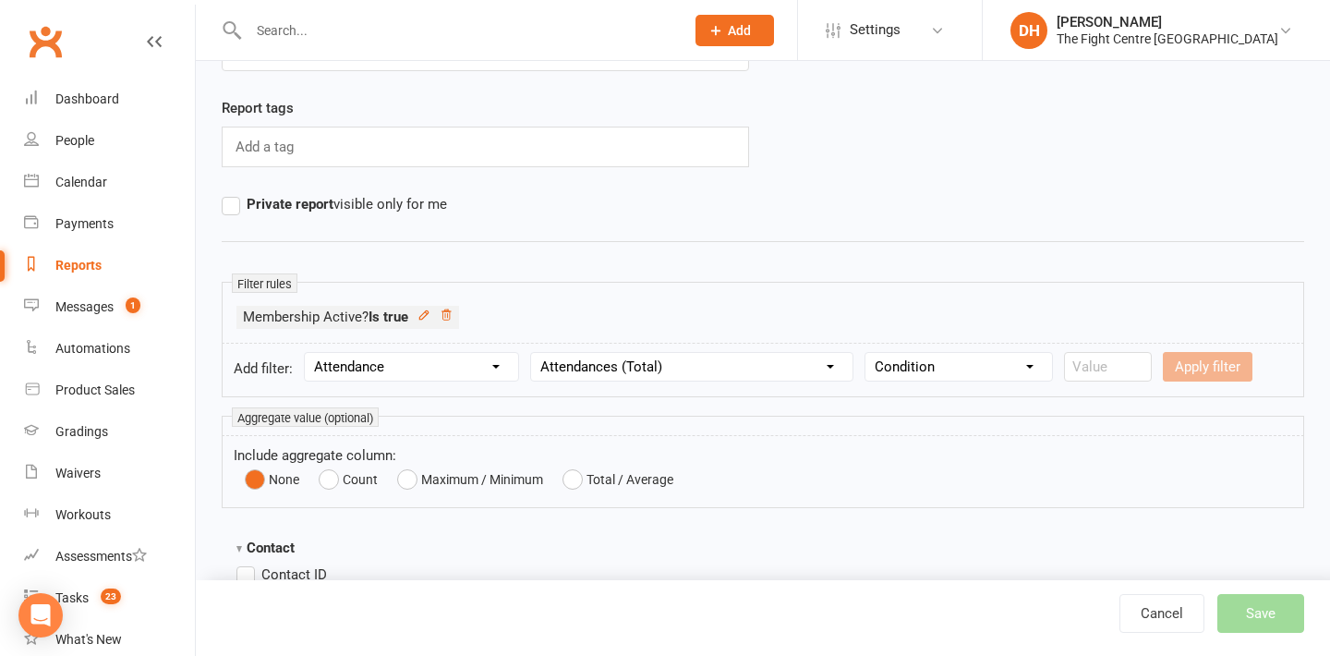
click at [1026, 360] on select "Condition Is Is not Less than Greater than Less than or equal to Greater than o…" at bounding box center [958, 367] width 186 height 28
select select "0"
click at [1101, 367] on input "number" at bounding box center [1108, 367] width 88 height 30
click at [1017, 363] on select "Condition Is Is not Less than Greater than Less than or equal to Greater than o…" at bounding box center [958, 367] width 186 height 28
click at [781, 366] on select "Column name Attendance Last Marked Attendance First Marked Last Attended First …" at bounding box center [691, 367] width 321 height 28
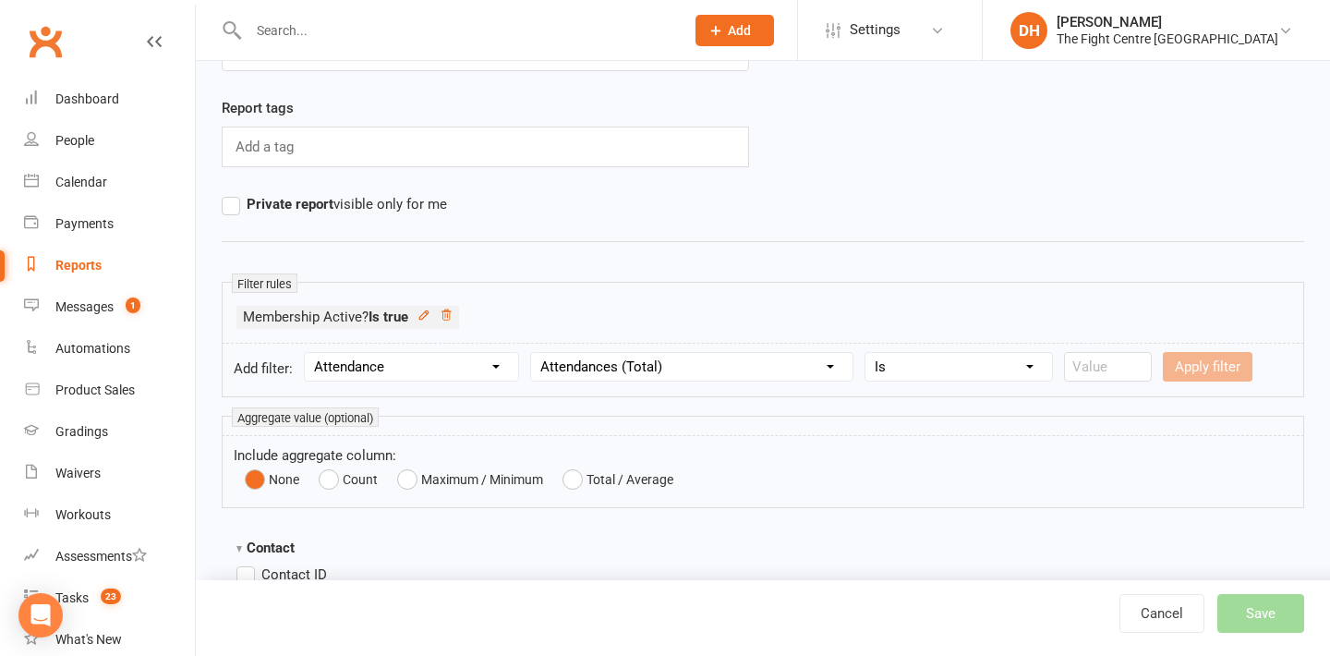
select select "6"
select select
click at [963, 359] on select "Condition Is Is not Less than Greater than Less than or equal to Greater than o…" at bounding box center [958, 367] width 186 height 28
click at [1010, 366] on select "Condition Is Is not Less than Greater than Less than or equal to Greater than o…" at bounding box center [958, 367] width 186 height 28
click at [723, 360] on select "Column name Attendance Last Marked Attendance First Marked Last Attended First …" at bounding box center [691, 367] width 321 height 28
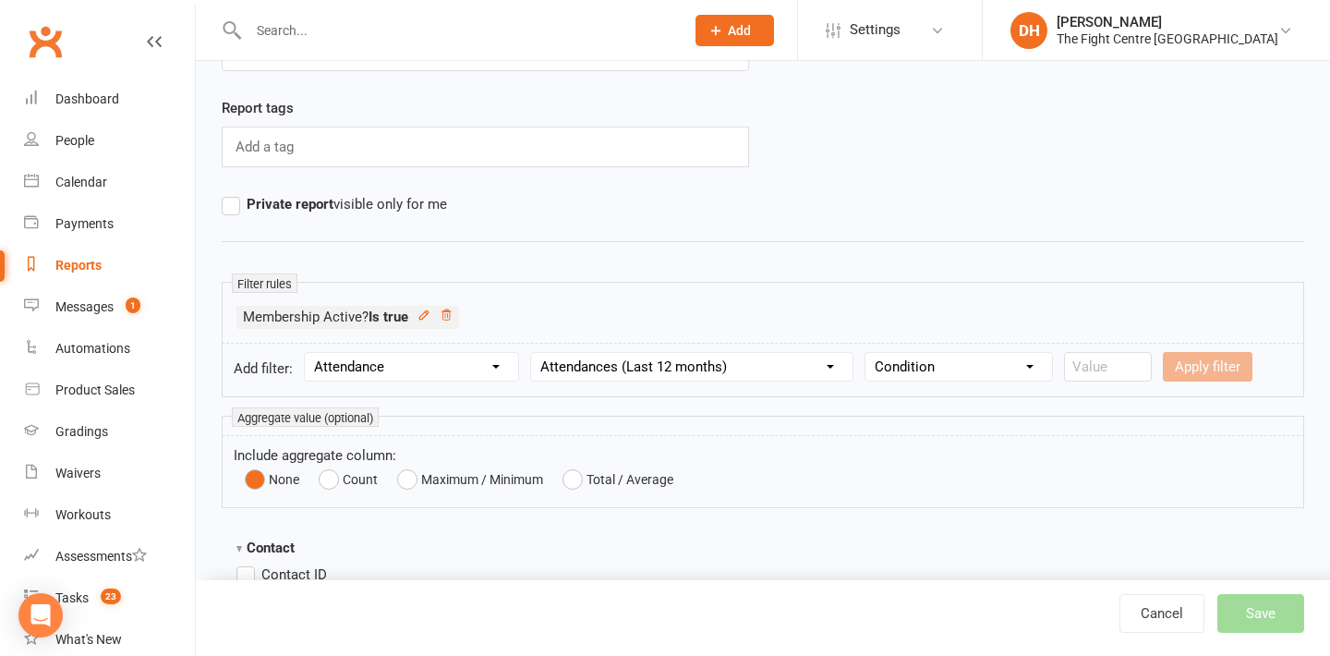
select select "2"
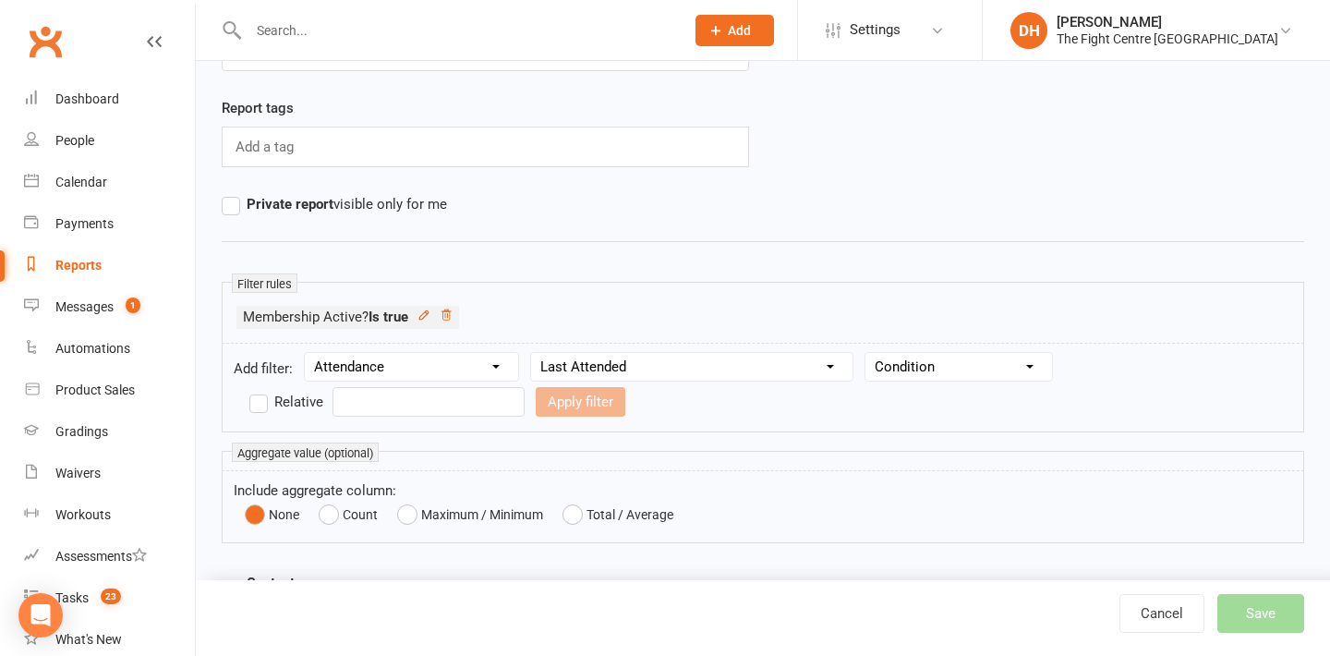
click at [921, 361] on select "Condition Is Is not Before After Before or on After or on Is blank Is not blank" at bounding box center [958, 367] width 186 height 28
select select "1"
click at [1009, 373] on label "Relative" at bounding box center [1035, 366] width 74 height 22
click at [1009, 355] on input "Relative" at bounding box center [1004, 355] width 12 height 0
click at [379, 407] on input "number" at bounding box center [381, 402] width 88 height 30
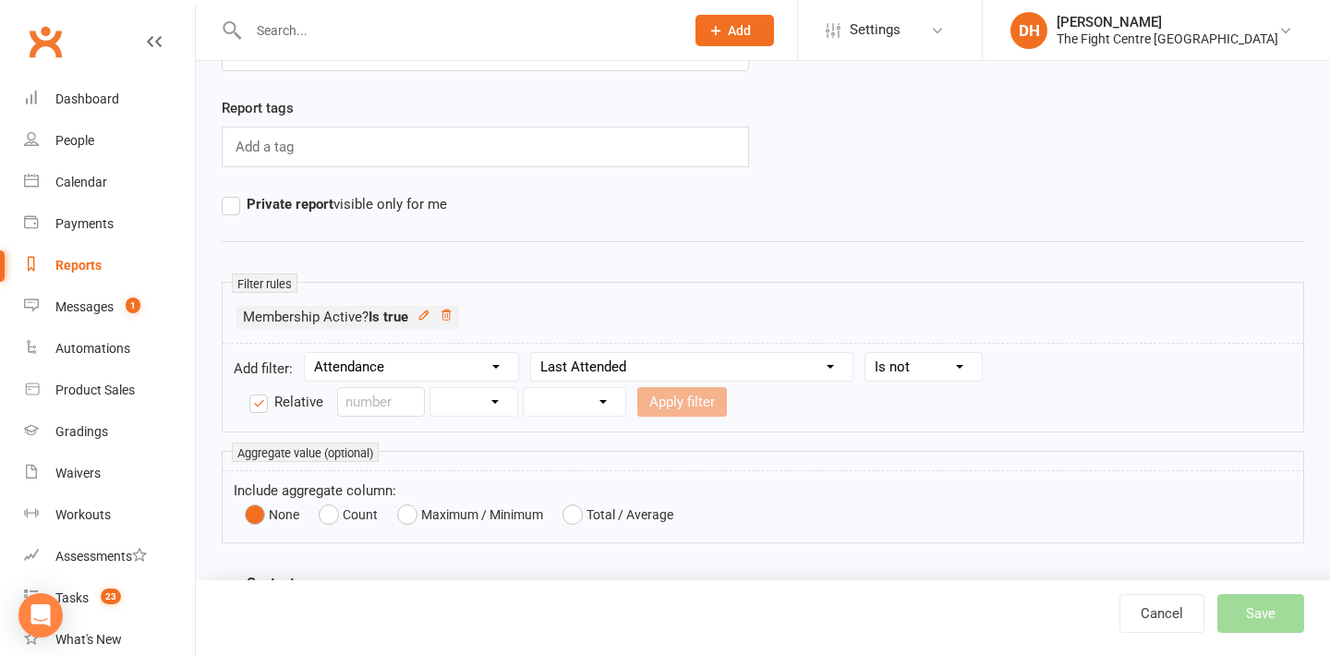
click at [482, 412] on select "Days Weeks Months Years" at bounding box center [473, 402] width 87 height 28
select select "2"
click at [382, 400] on input "number" at bounding box center [381, 402] width 88 height 30
type input "6"
click at [579, 400] on select "From now Ago" at bounding box center [574, 402] width 102 height 28
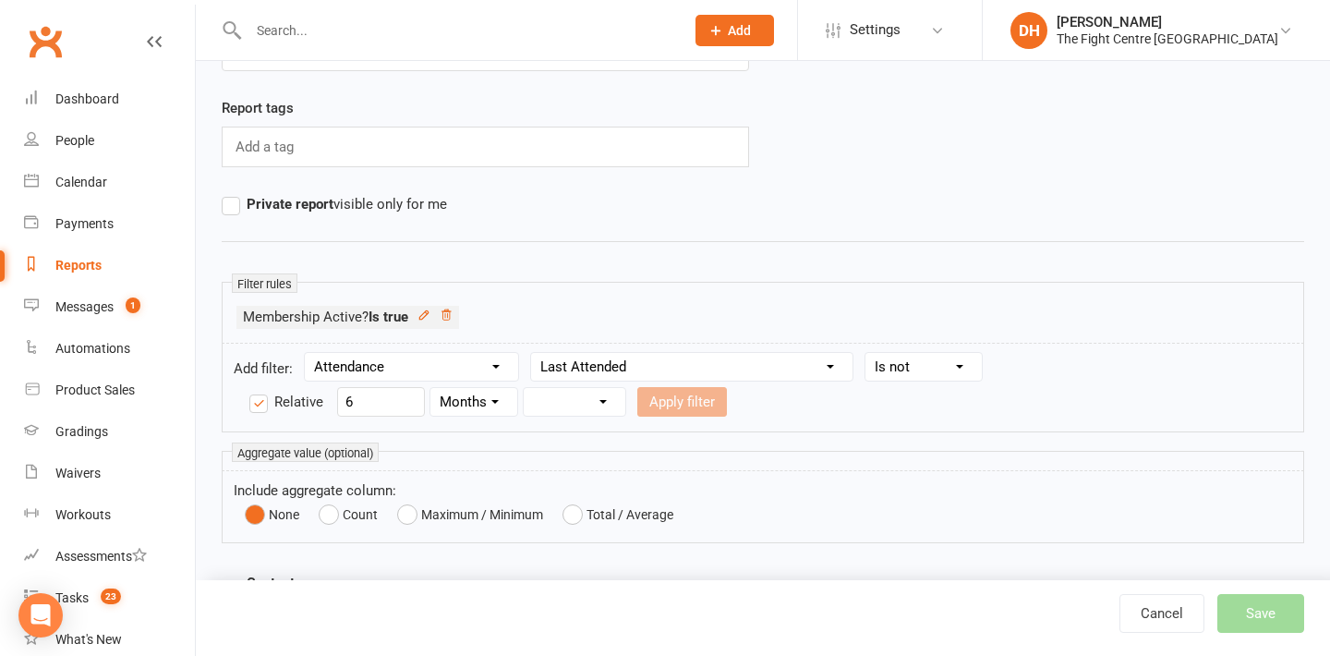
select select "1"
click at [695, 394] on button "Apply filter" at bounding box center [682, 402] width 90 height 30
select select
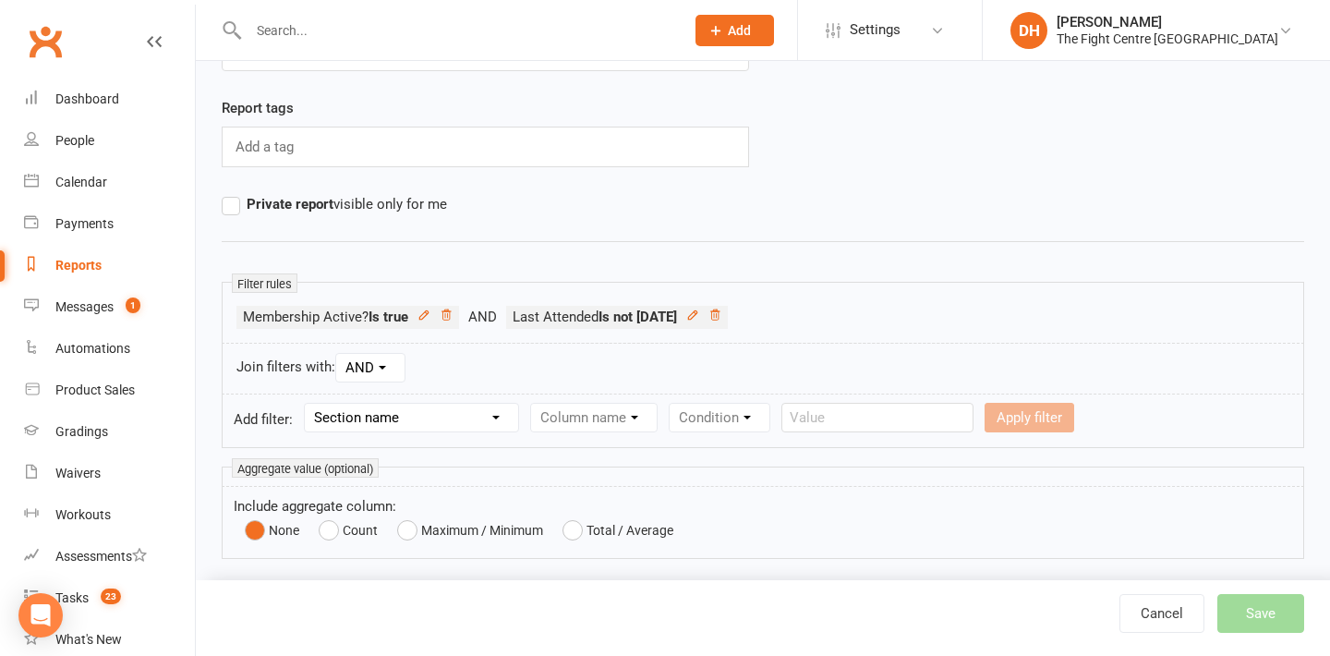
click at [418, 420] on select "Section name Contact Attendance Aggregate Payment Booking Waitlist Attendees Ca…" at bounding box center [411, 417] width 213 height 28
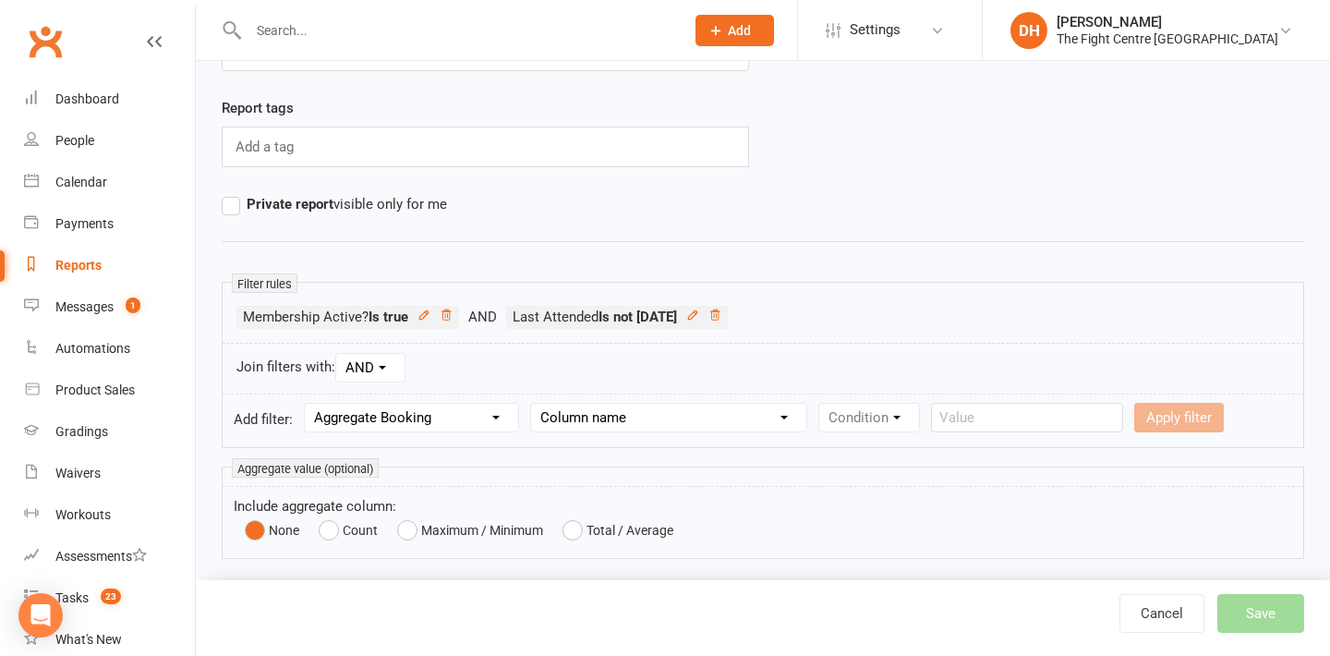
click at [559, 399] on form "Add filter: Section name Contact Attendance Aggregate Payment Booking Waitlist …" at bounding box center [763, 420] width 1082 height 54
click at [559, 415] on select "Column name Last Scheduled Booking (Date/Time) Last Booking Attended (Date/Time…" at bounding box center [668, 417] width 275 height 28
click at [471, 414] on select "Section name Contact Attendance Aggregate Payment Booking Waitlist Attendees Ca…" at bounding box center [411, 417] width 213 height 28
select select "3"
click at [615, 415] on select "Column name Event Name Event Type Event Date Event Day Event Month Event Starts…" at bounding box center [660, 417] width 259 height 28
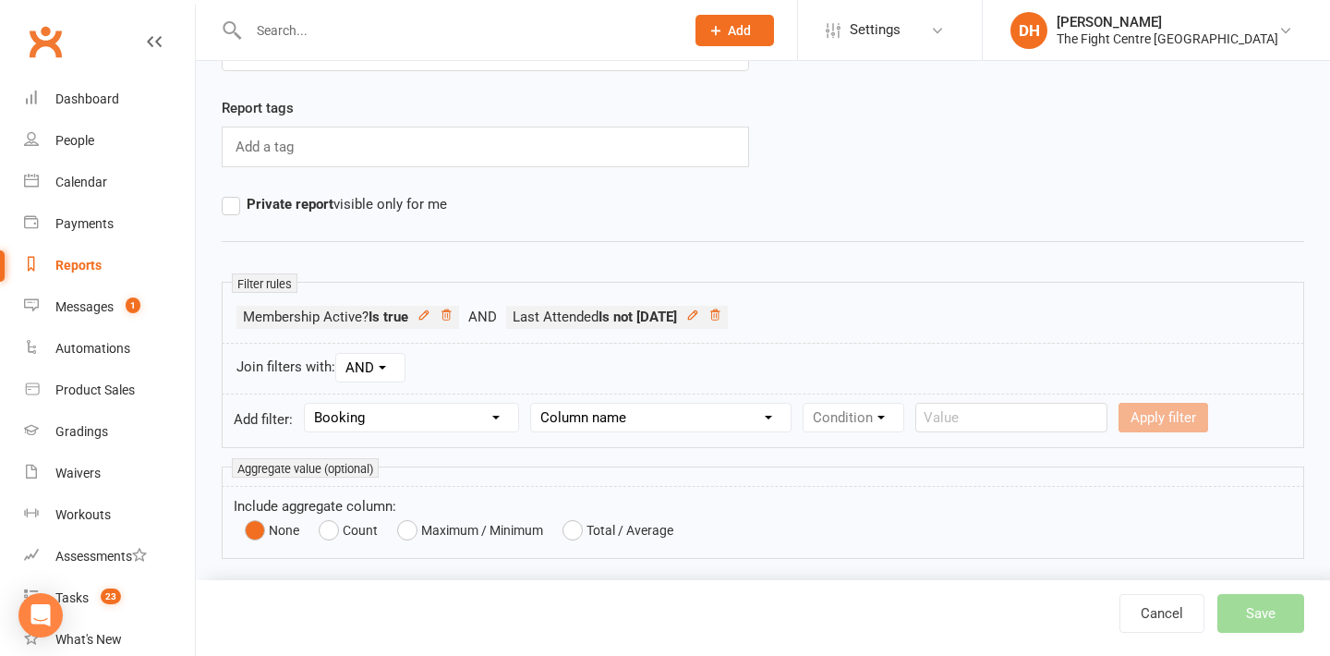
select select "0"
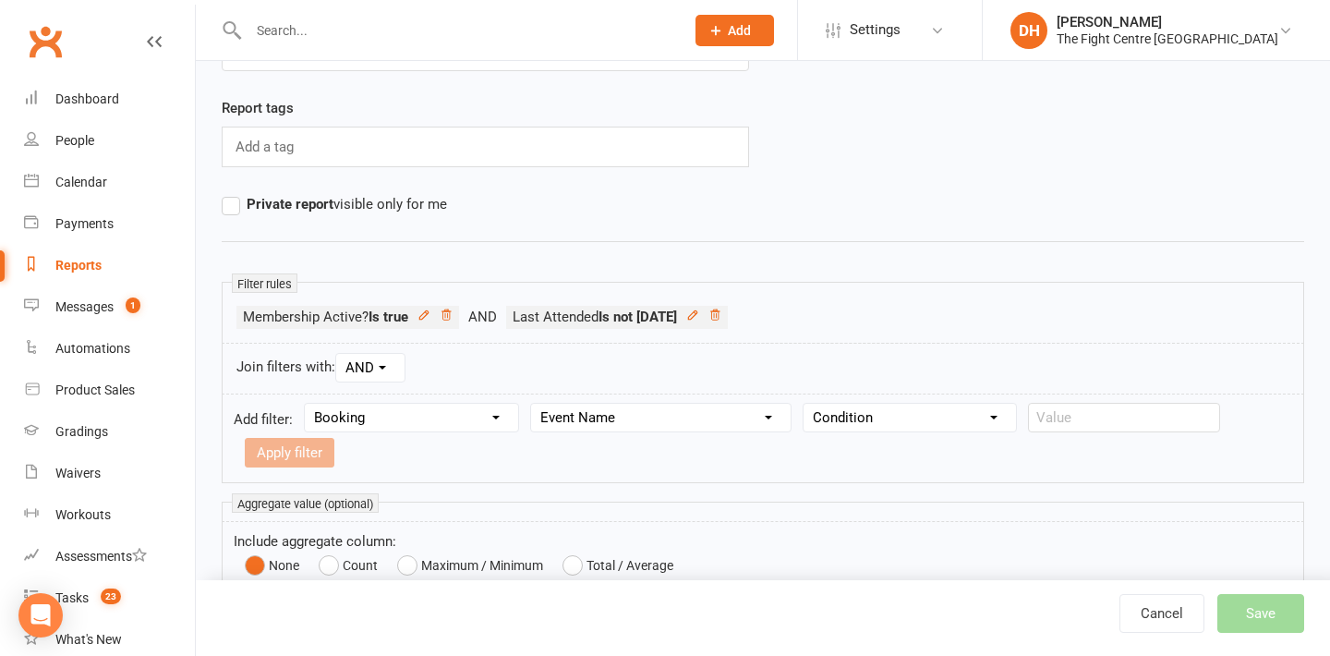
click at [871, 421] on select "Condition Equals Does not equal Contains Does not contain Is blank or does not …" at bounding box center [909, 417] width 212 height 28
select select "2"
click at [1073, 415] on input "text" at bounding box center [1124, 418] width 192 height 30
type input "Kids BJJ"
click at [334, 438] on button "Apply filter" at bounding box center [290, 453] width 90 height 30
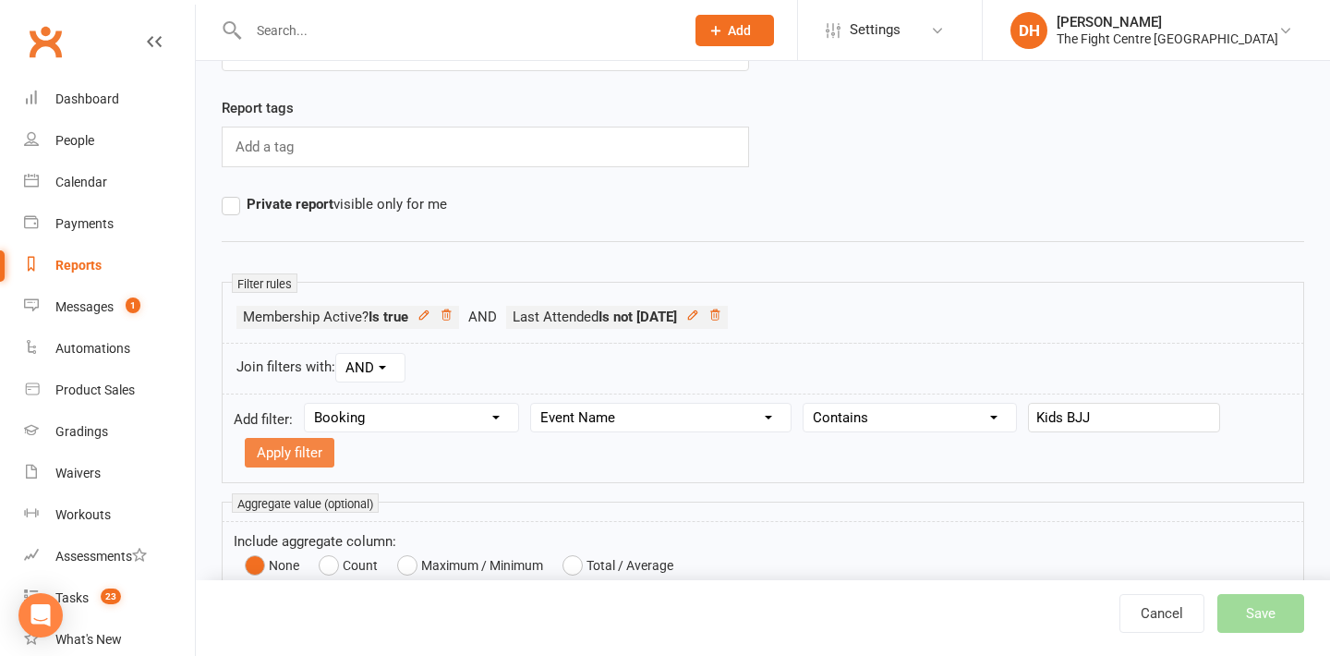
select select
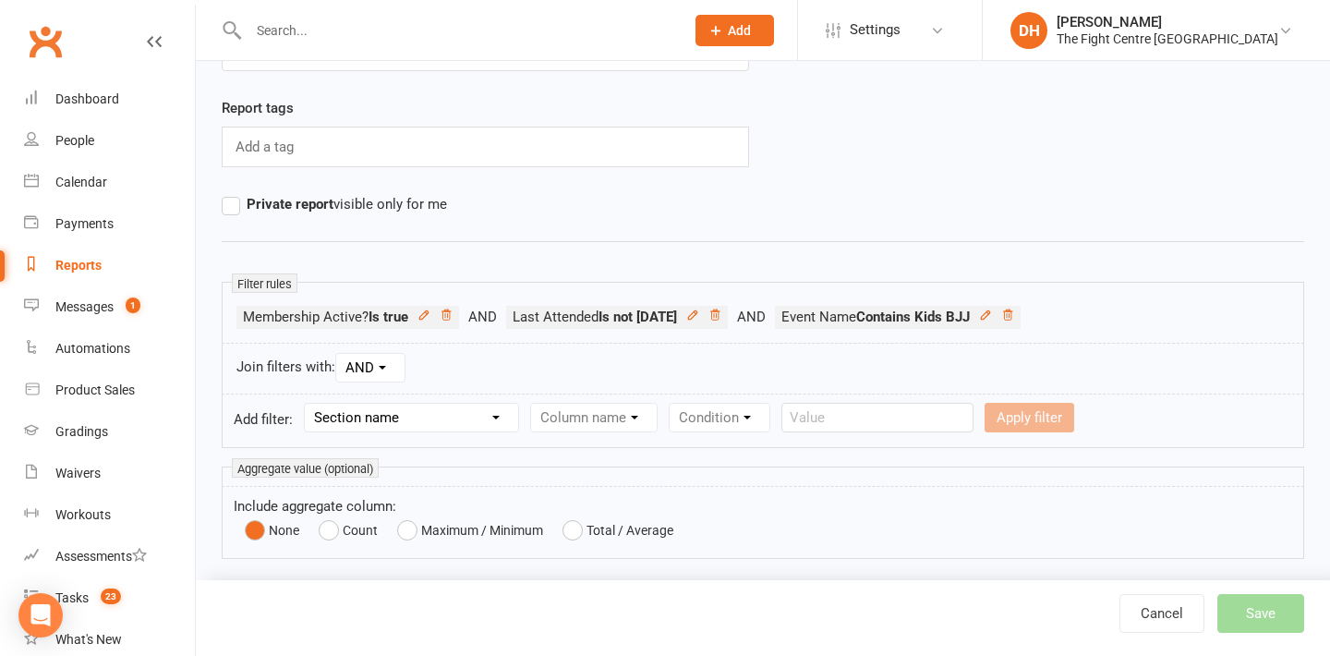
click at [1221, 400] on form "Add filter: Section name Contact Attendance Aggregate Payment Booking Waitlist …" at bounding box center [763, 420] width 1082 height 54
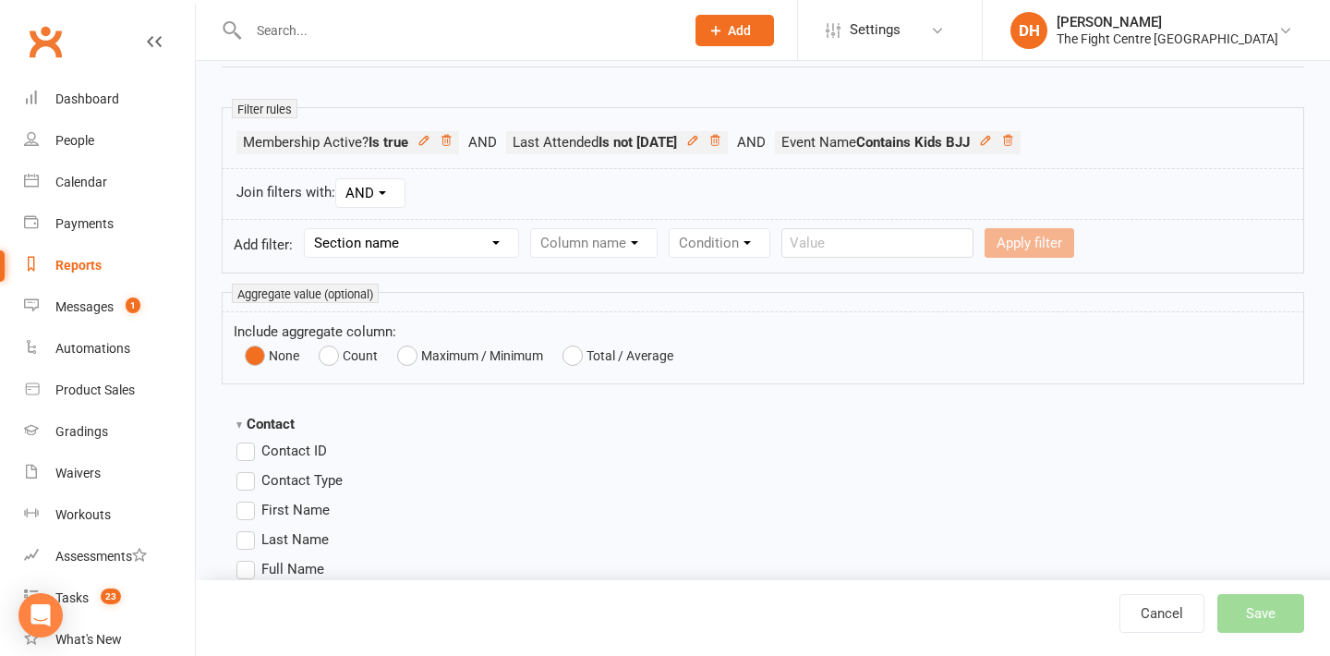
scroll to position [290, 0]
click at [307, 508] on span "First Name" at bounding box center [295, 506] width 68 height 19
click at [248, 497] on input "First Name" at bounding box center [242, 497] width 12 height 0
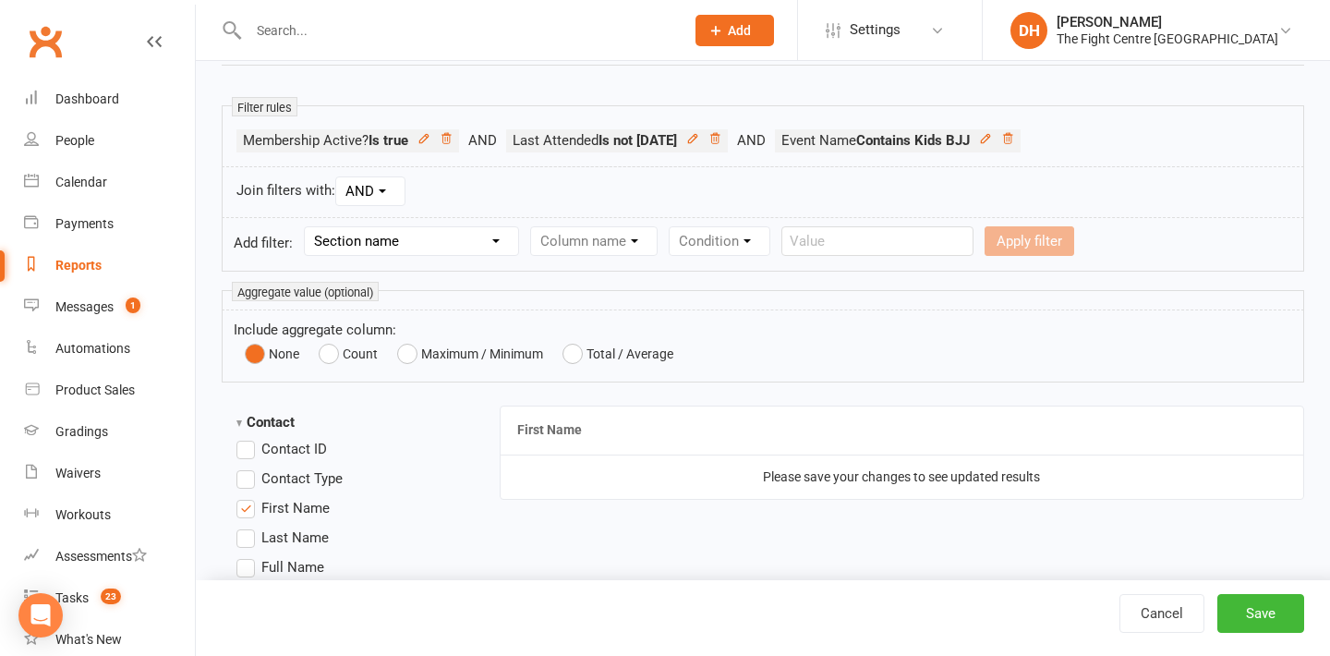
click at [304, 540] on span "Last Name" at bounding box center [294, 535] width 67 height 19
click at [248, 526] on input "Last Name" at bounding box center [242, 526] width 12 height 0
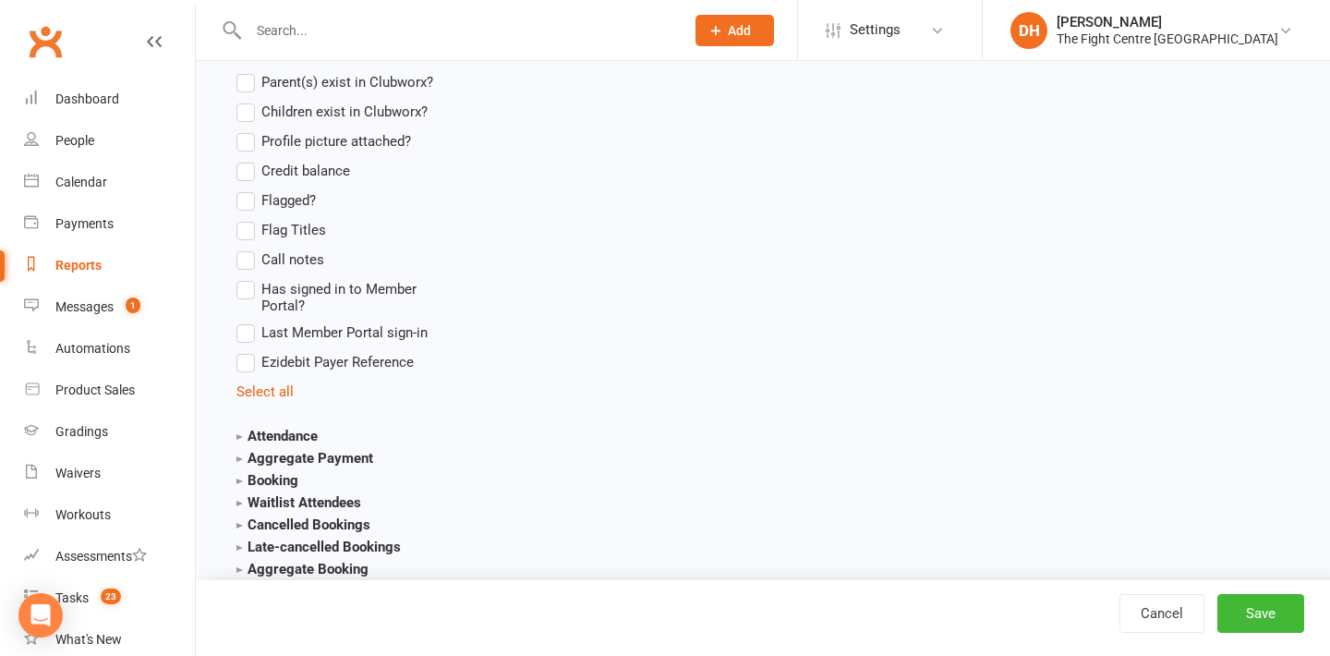
scroll to position [1857, 0]
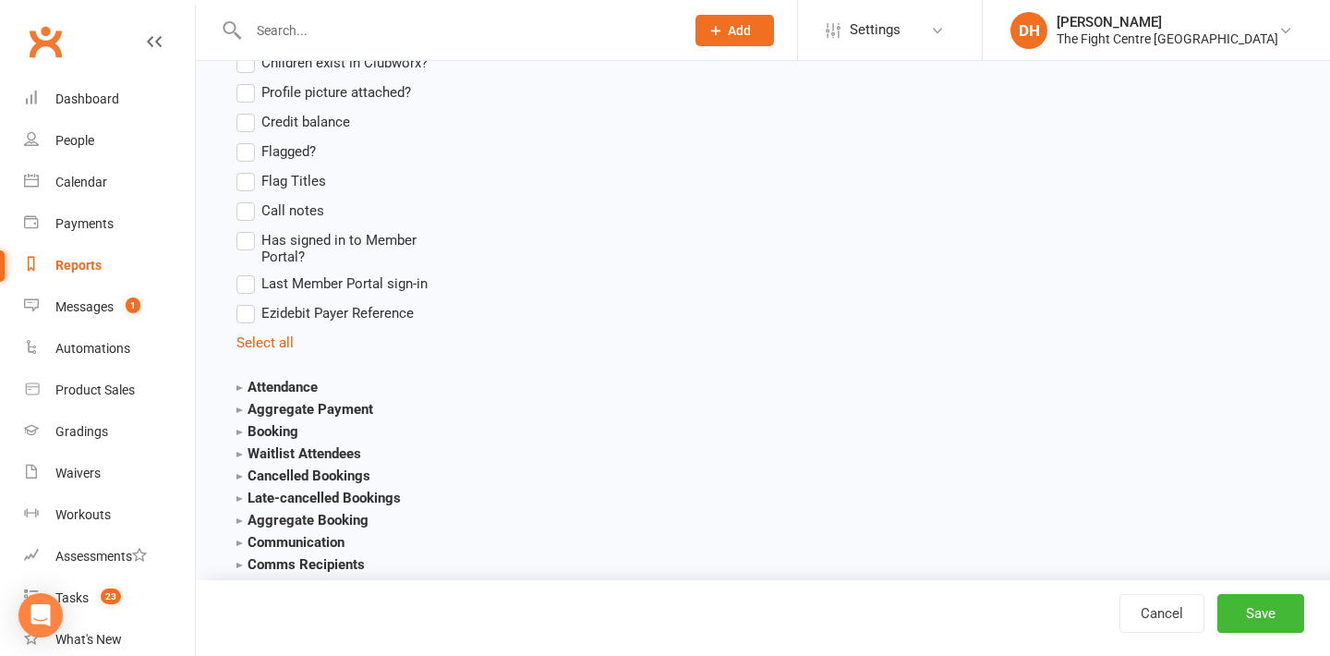
click at [269, 380] on strong "Attendance" at bounding box center [276, 387] width 81 height 17
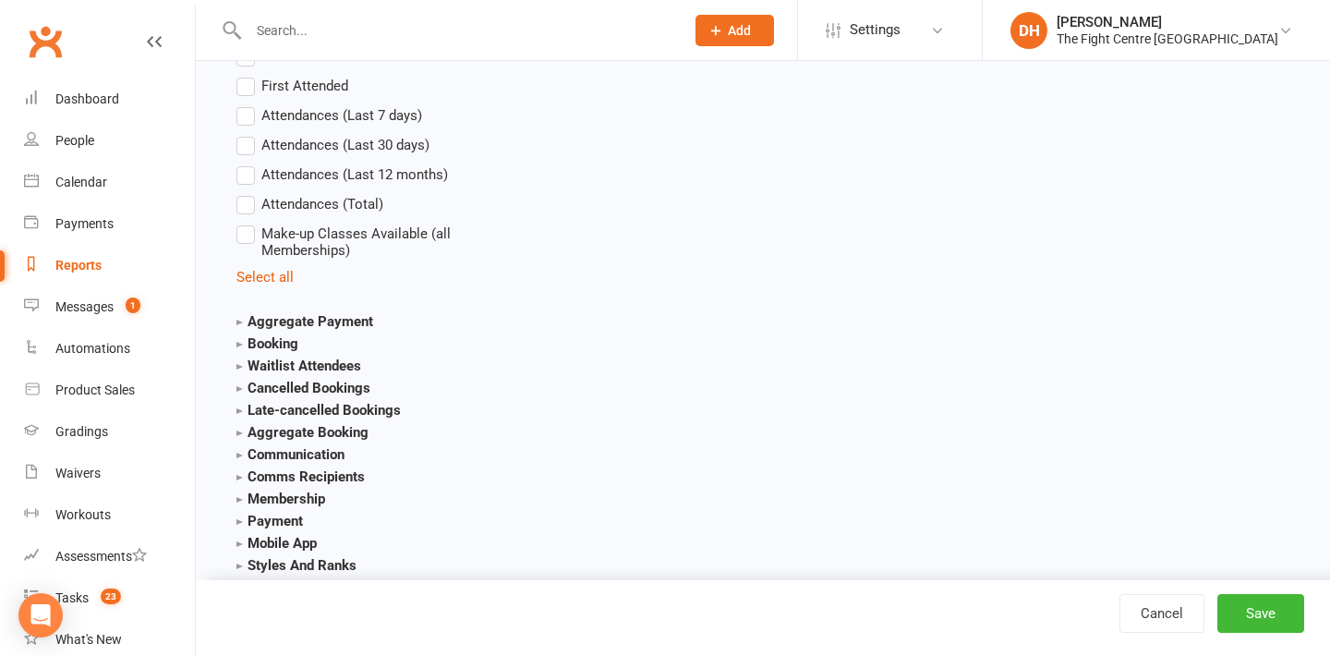
scroll to position [2274, 0]
click at [1273, 611] on button "Save" at bounding box center [1260, 613] width 87 height 39
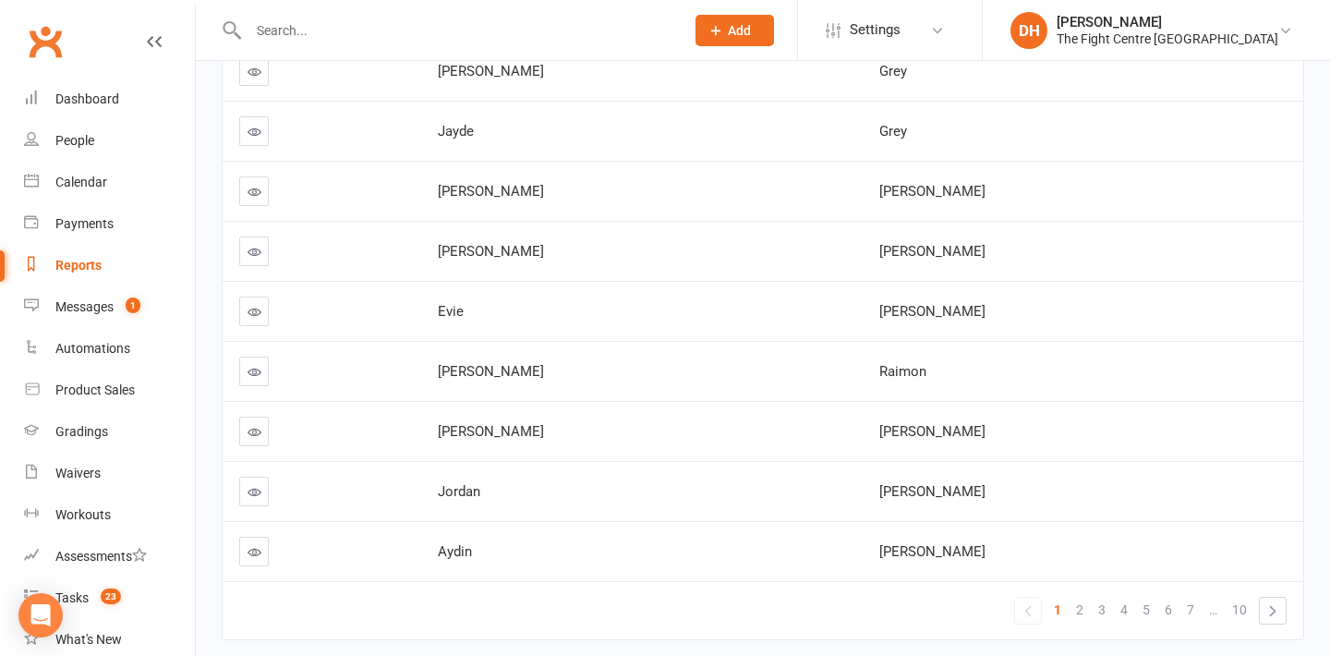
scroll to position [375, 0]
click at [1184, 604] on link "7" at bounding box center [1190, 609] width 22 height 26
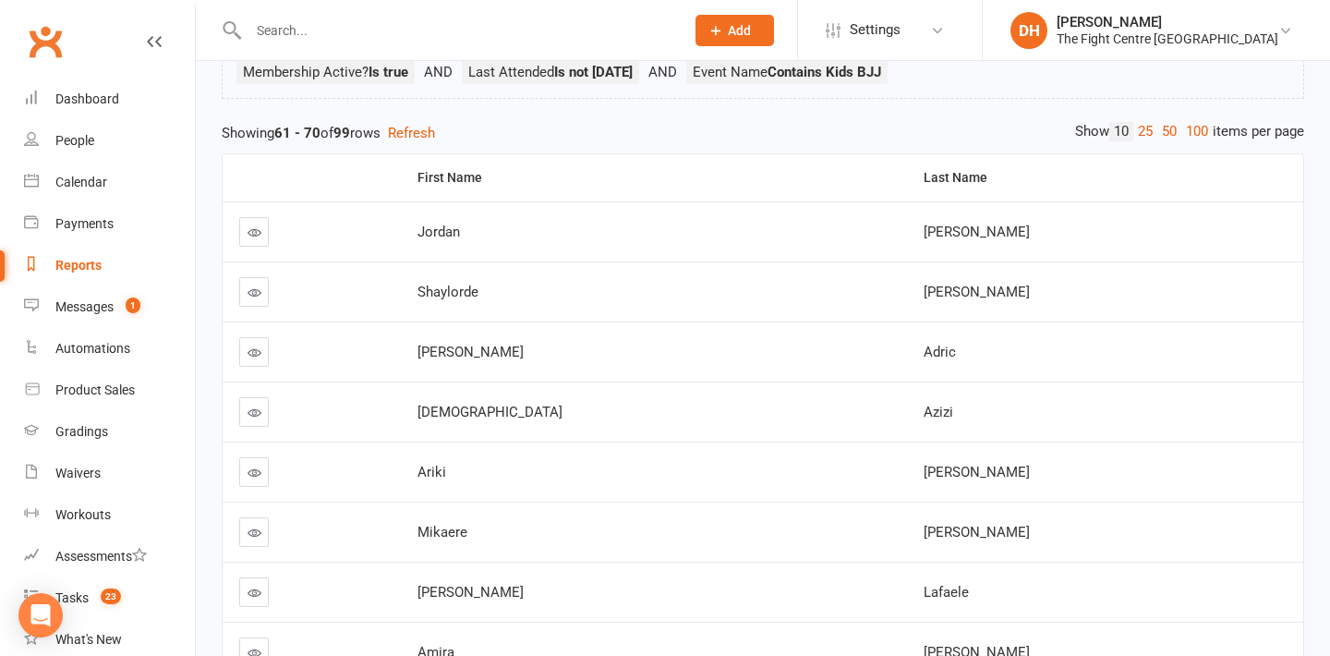
scroll to position [152, 0]
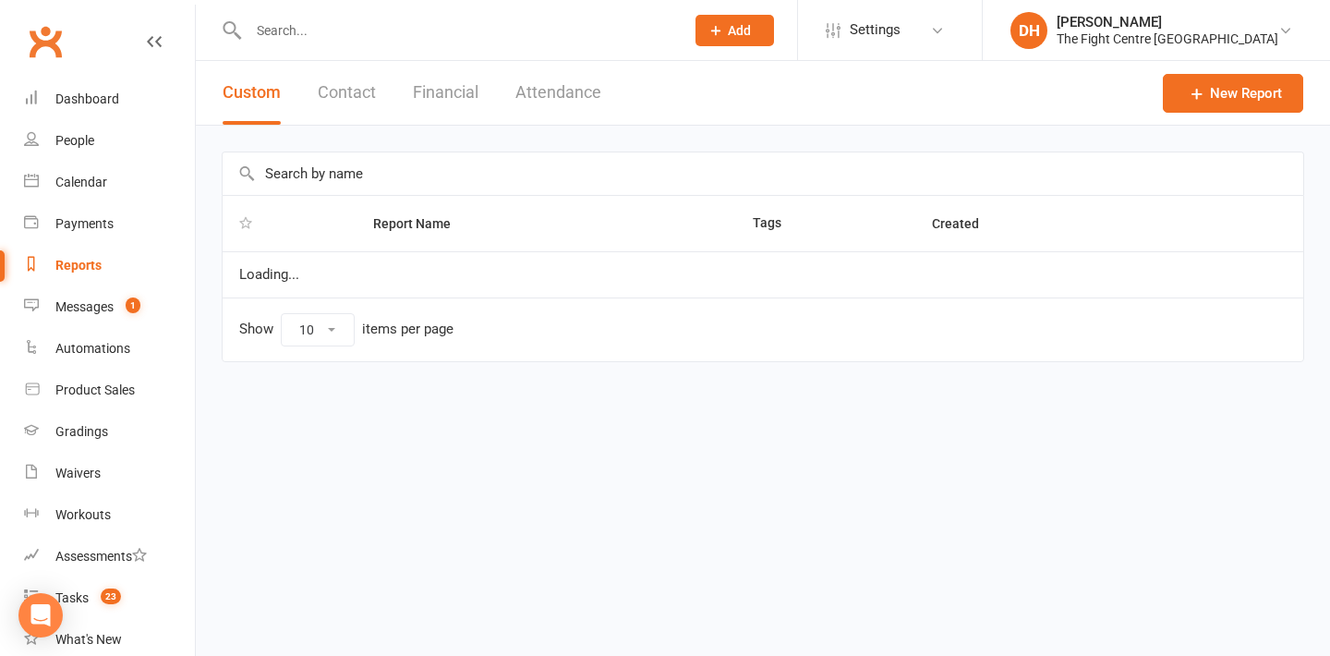
select select "100"
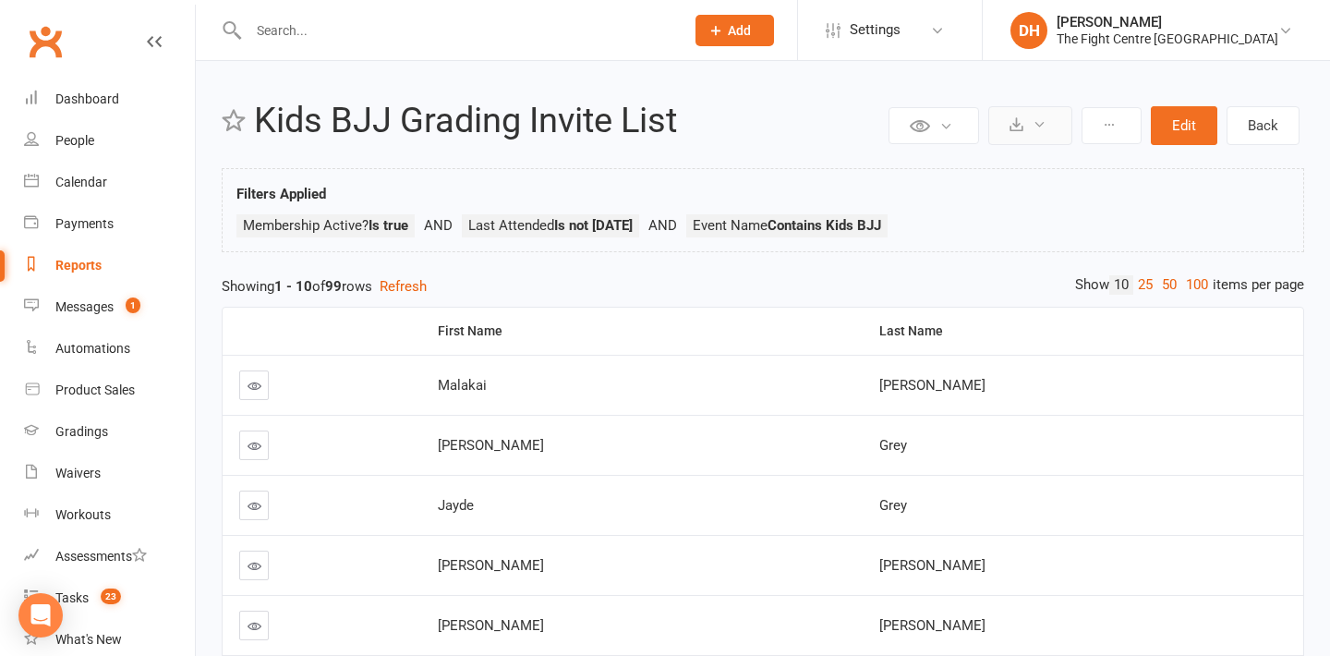
click at [1026, 125] on button at bounding box center [1030, 125] width 84 height 39
click at [1219, 223] on ul "Membership Active? Is true Last Attended Is not [DATE] Event Name Contains Kids…" at bounding box center [762, 230] width 1053 height 32
click at [1108, 127] on icon at bounding box center [1108, 124] width 13 height 13
click at [1174, 121] on button "Edit" at bounding box center [1183, 125] width 66 height 39
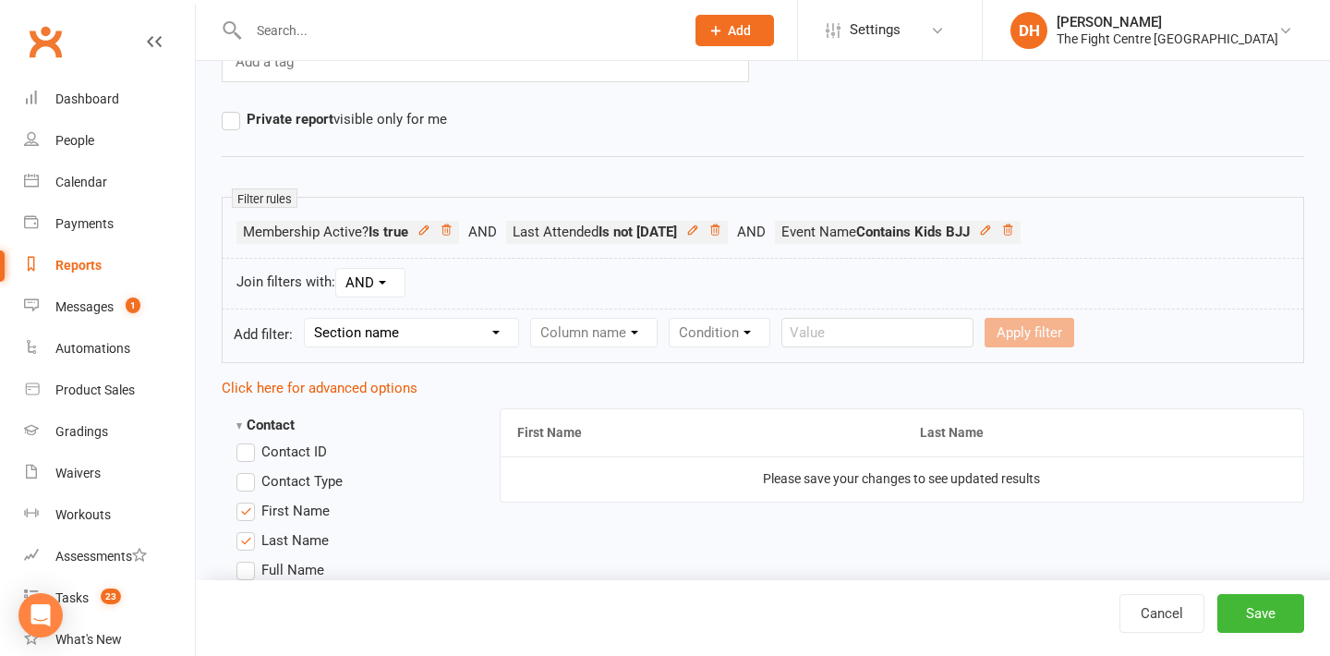
scroll to position [202, 0]
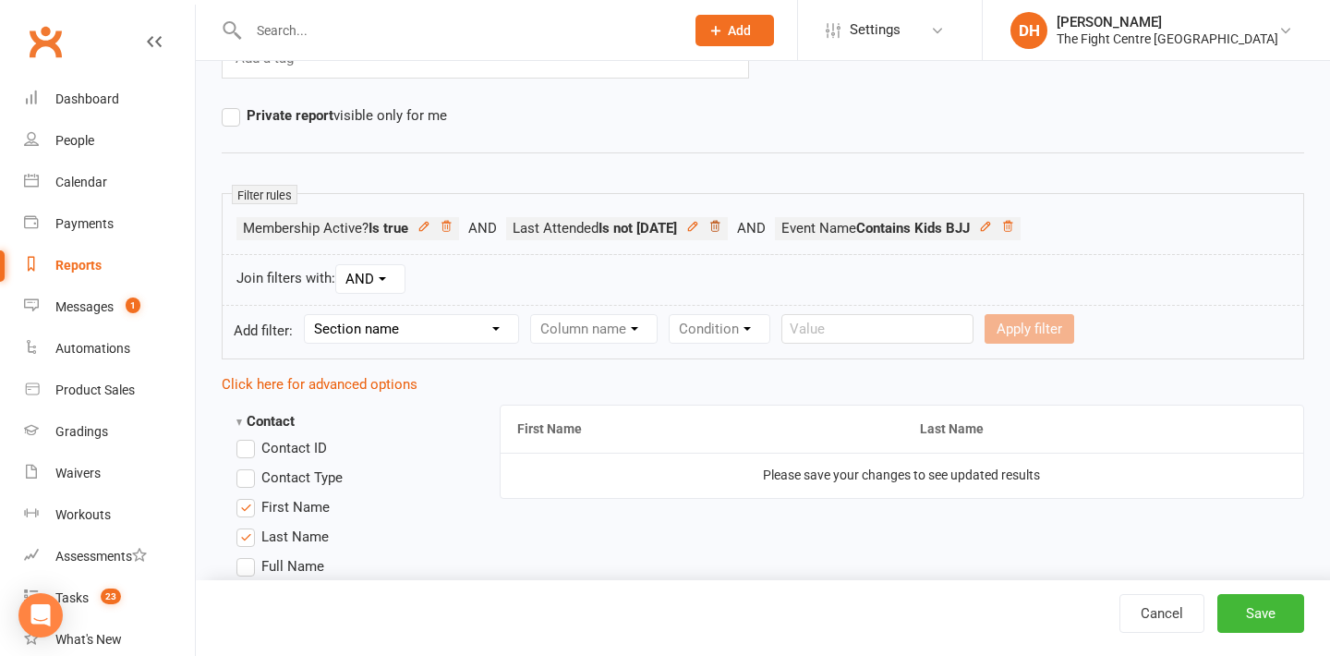
click at [721, 225] on icon at bounding box center [714, 226] width 13 height 13
click at [1245, 608] on button "Save" at bounding box center [1260, 613] width 87 height 39
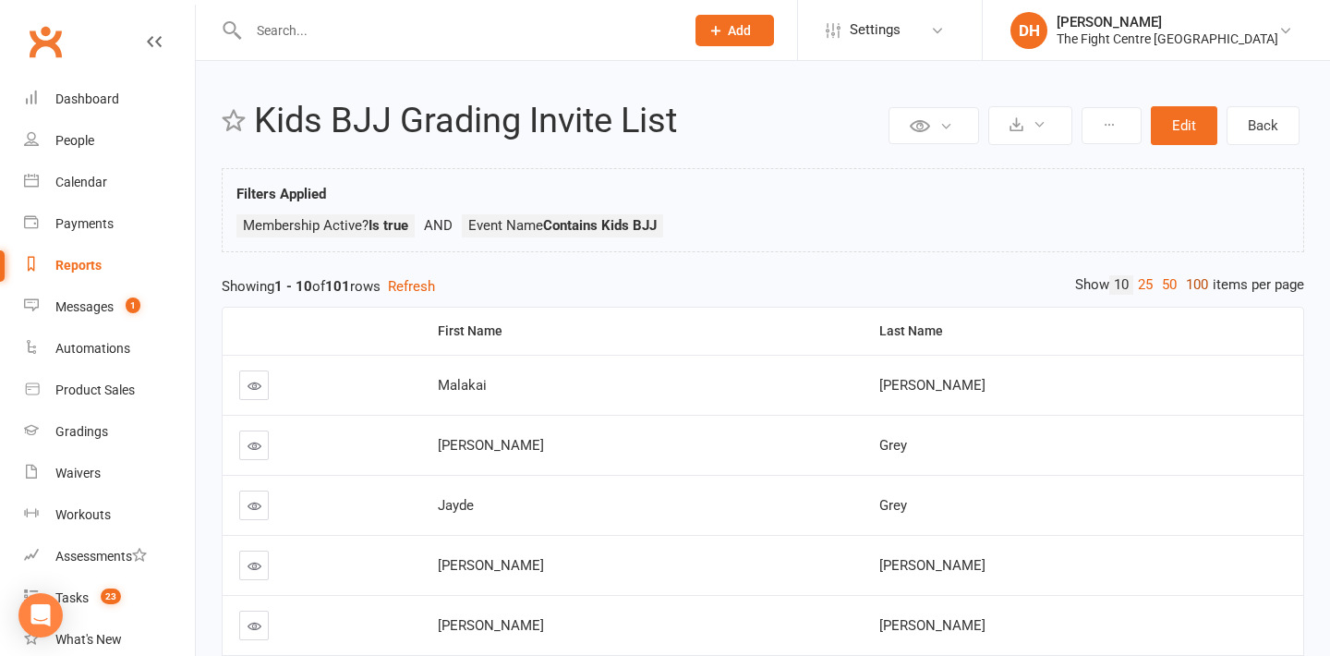
click at [1186, 287] on link "100" at bounding box center [1196, 284] width 31 height 19
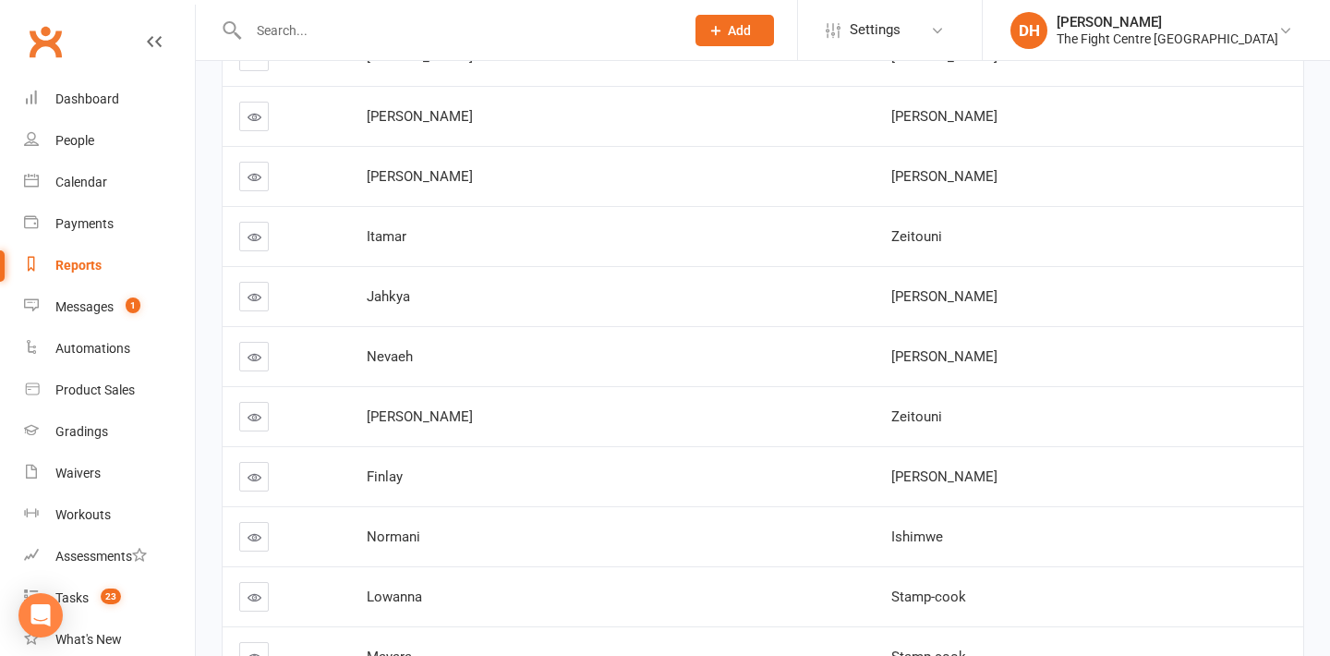
scroll to position [532, 0]
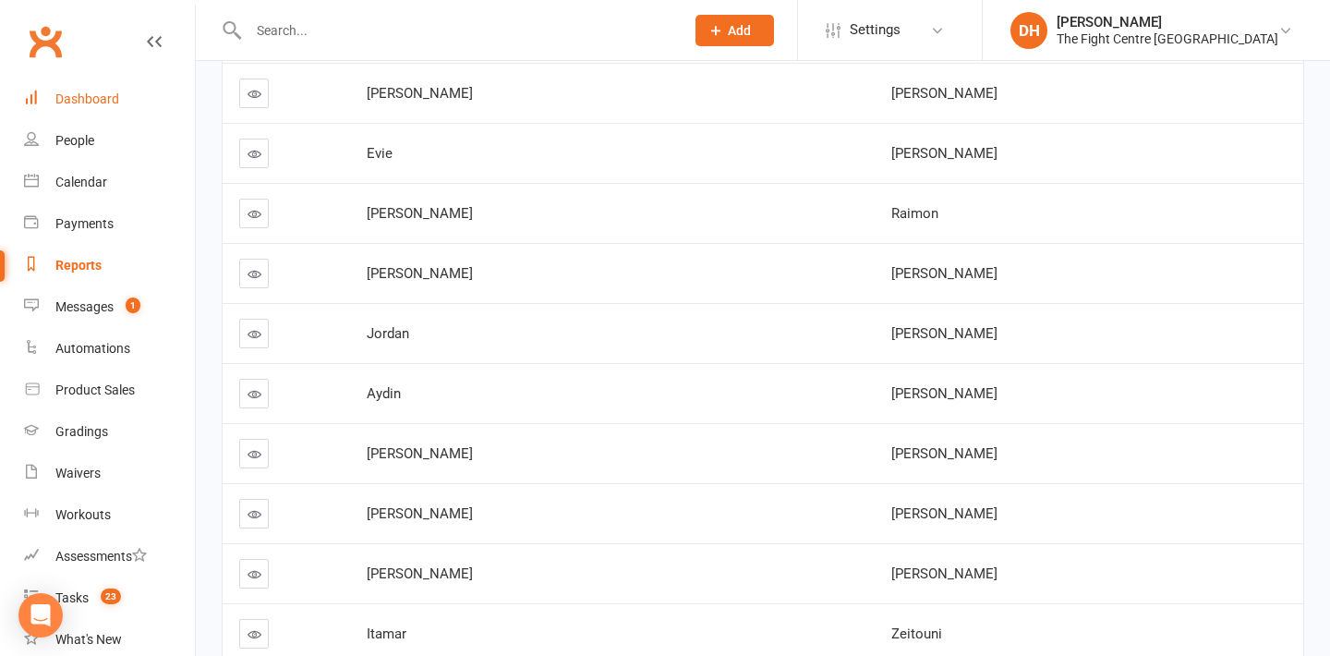
click at [99, 92] on div "Dashboard" at bounding box center [87, 98] width 64 height 15
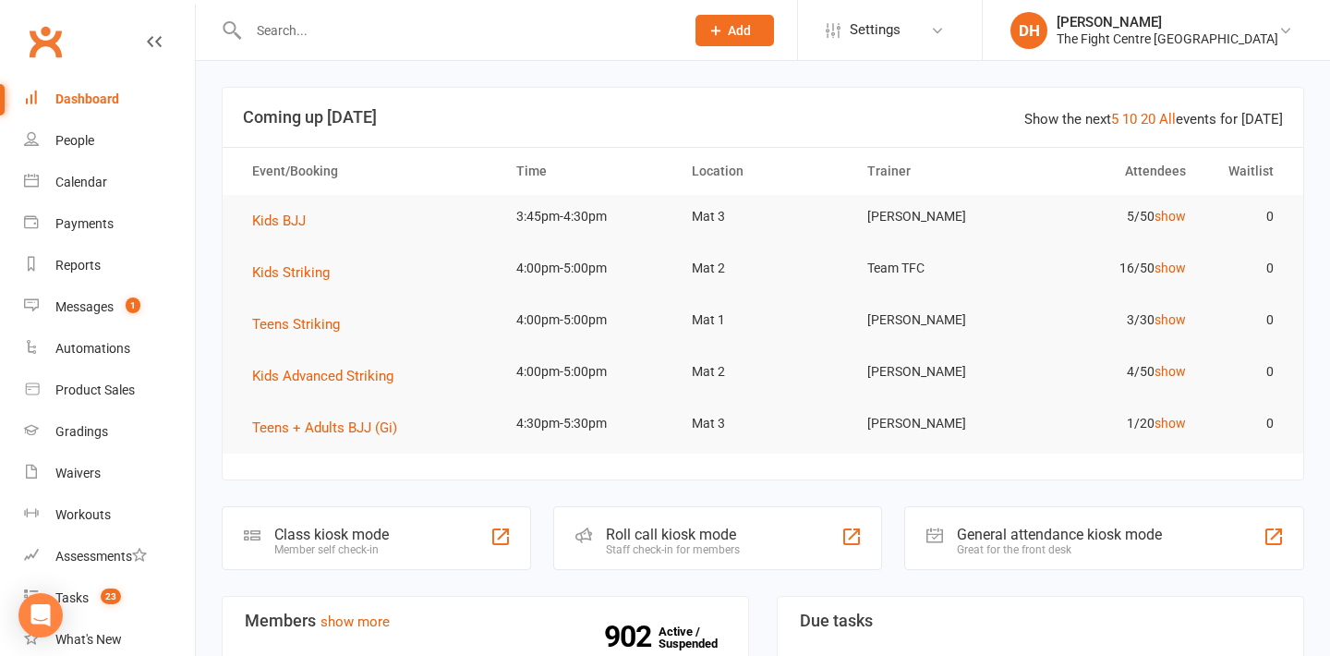
scroll to position [1, 0]
click at [96, 308] on div "Messages" at bounding box center [84, 306] width 58 height 15
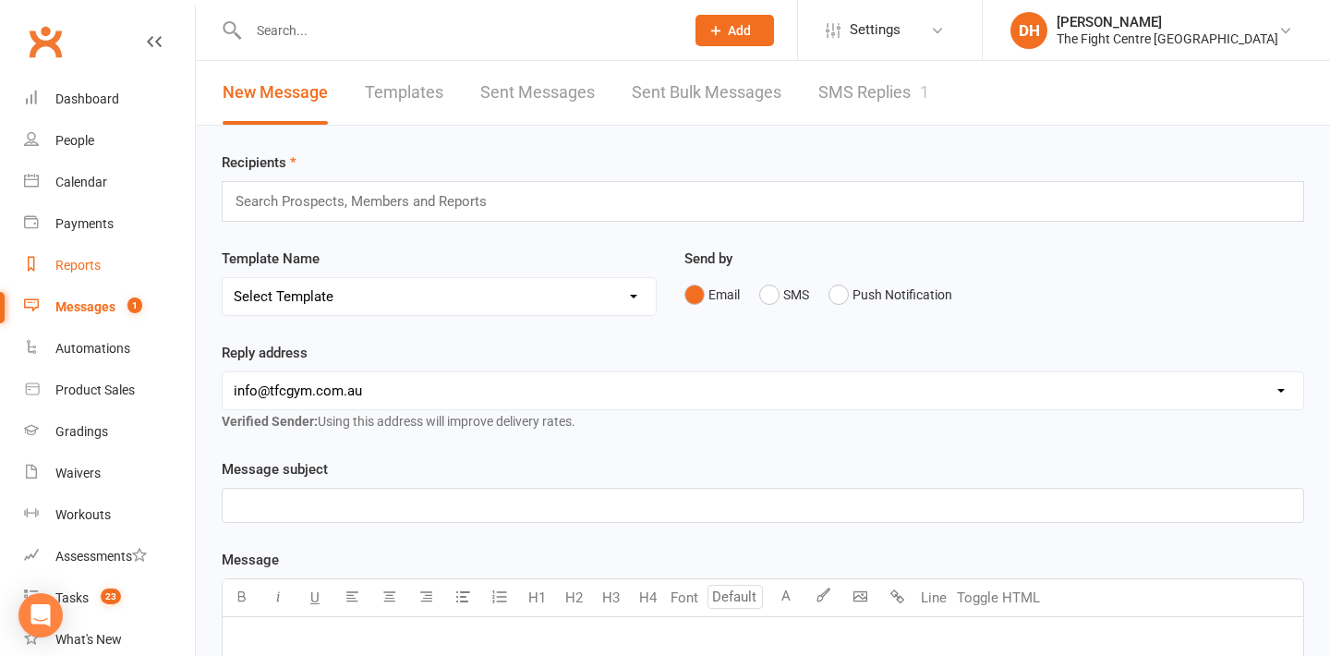
click at [102, 265] on link "Reports" at bounding box center [109, 266] width 171 height 42
select select "100"
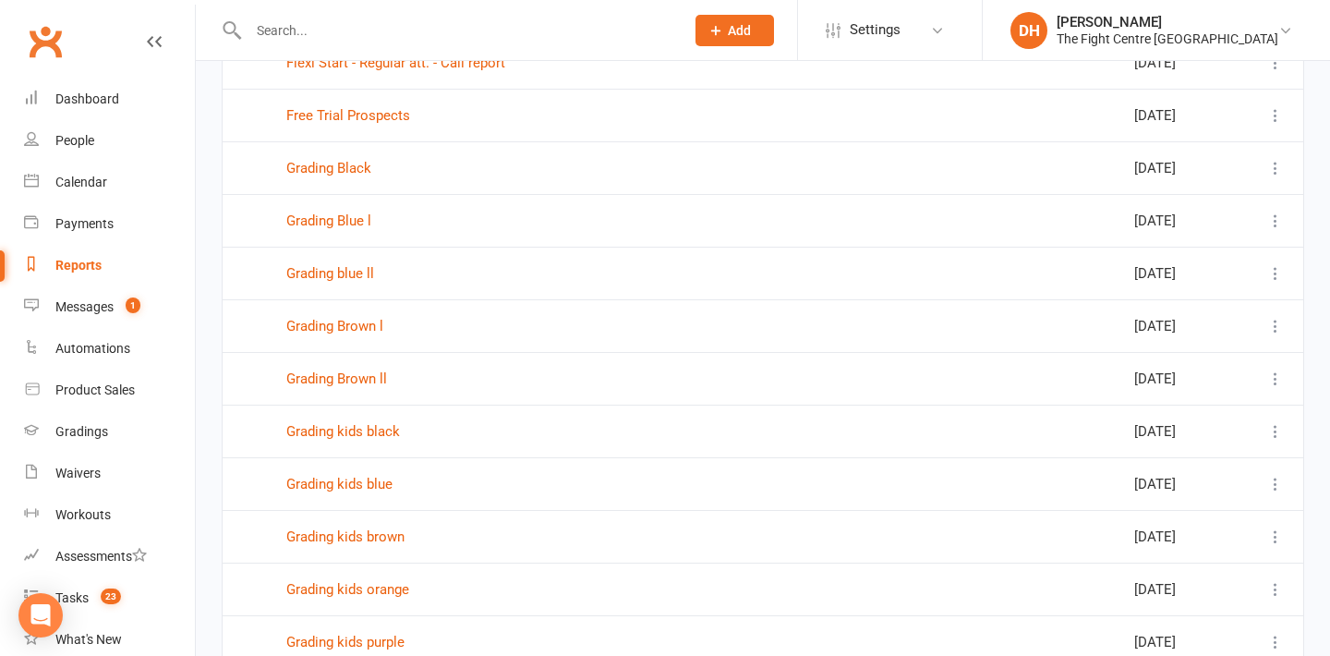
scroll to position [5001, 0]
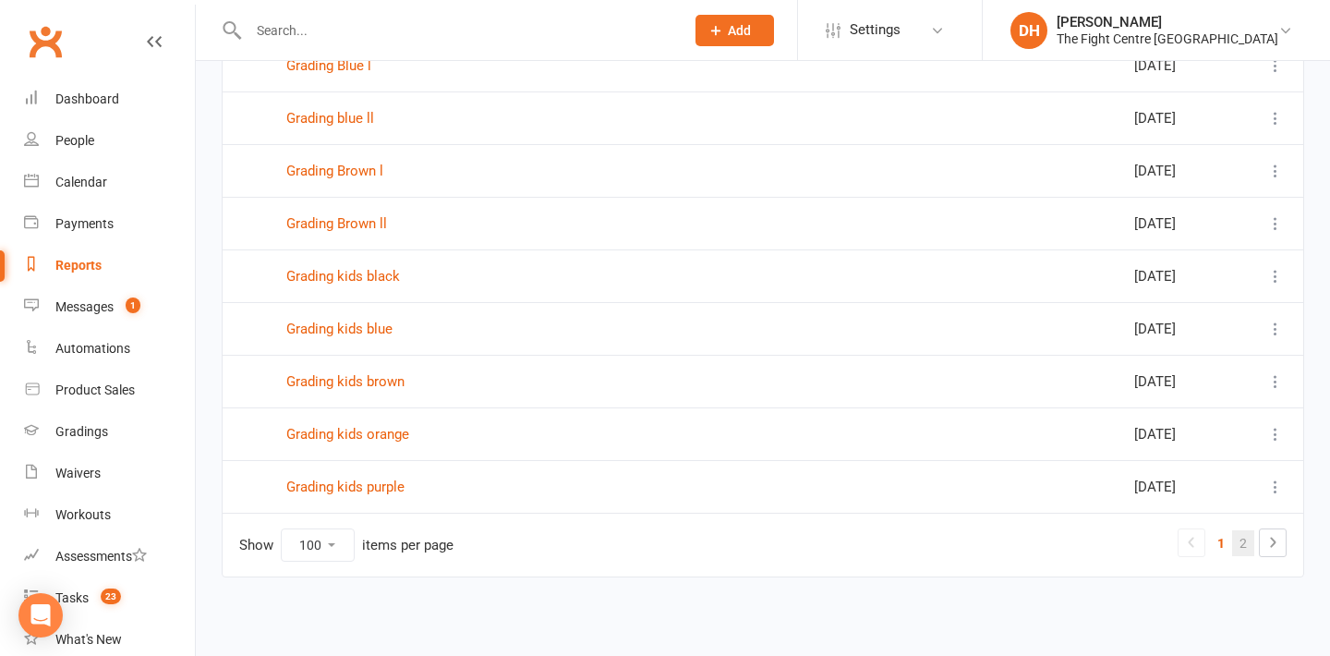
click at [1242, 541] on link "2" at bounding box center [1243, 543] width 22 height 26
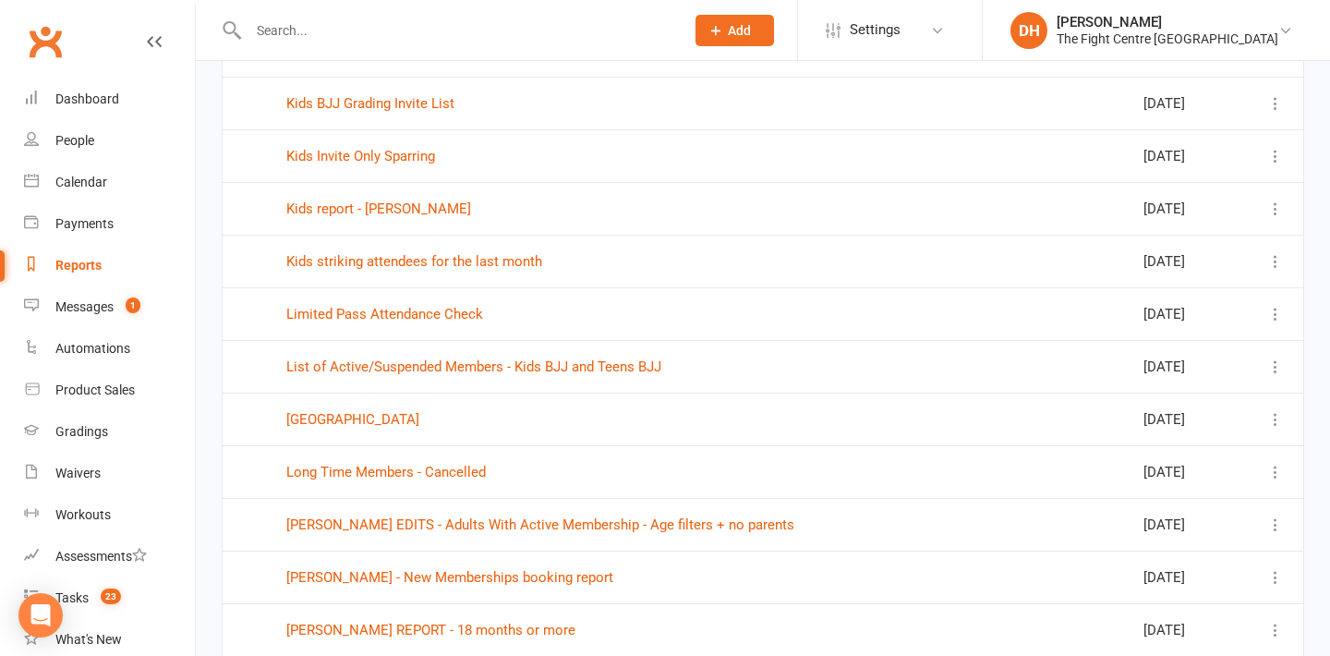
scroll to position [963, 0]
click at [1277, 104] on icon at bounding box center [1275, 104] width 18 height 18
click at [1173, 218] on link "Remove" at bounding box center [1193, 214] width 183 height 37
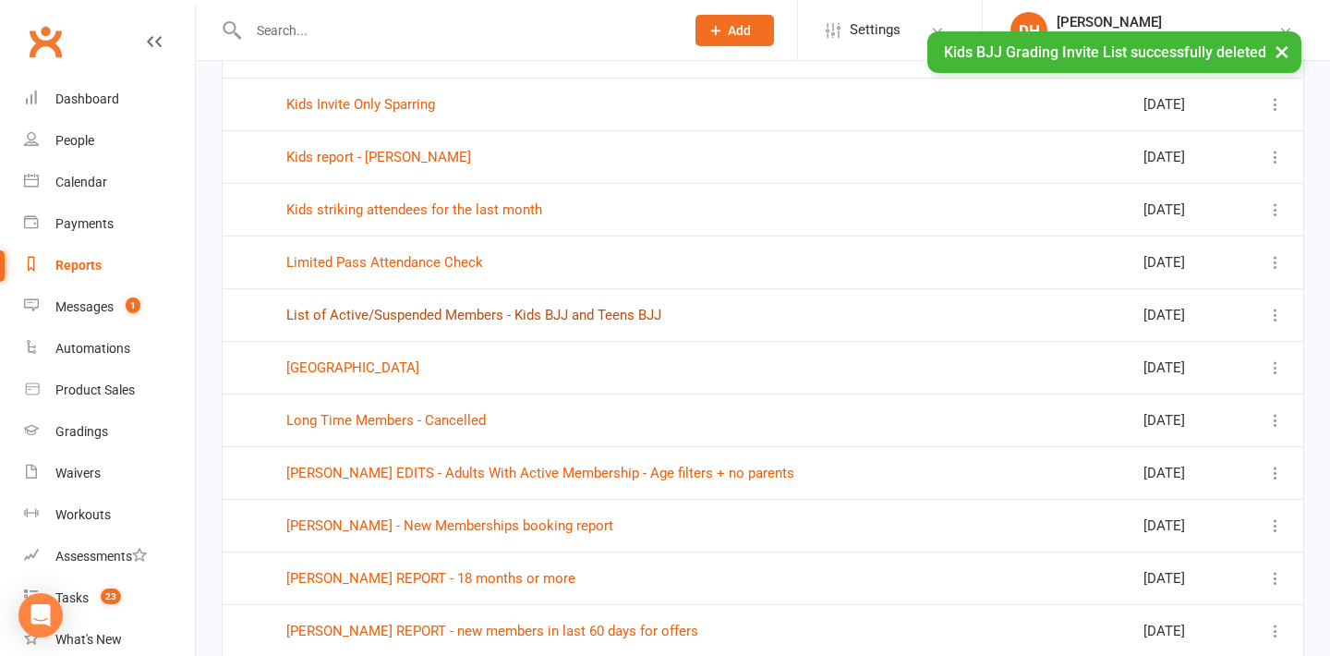
click at [434, 311] on link "List of Active/Suspended Members - Kids BJJ and Teens BJJ" at bounding box center [473, 315] width 375 height 17
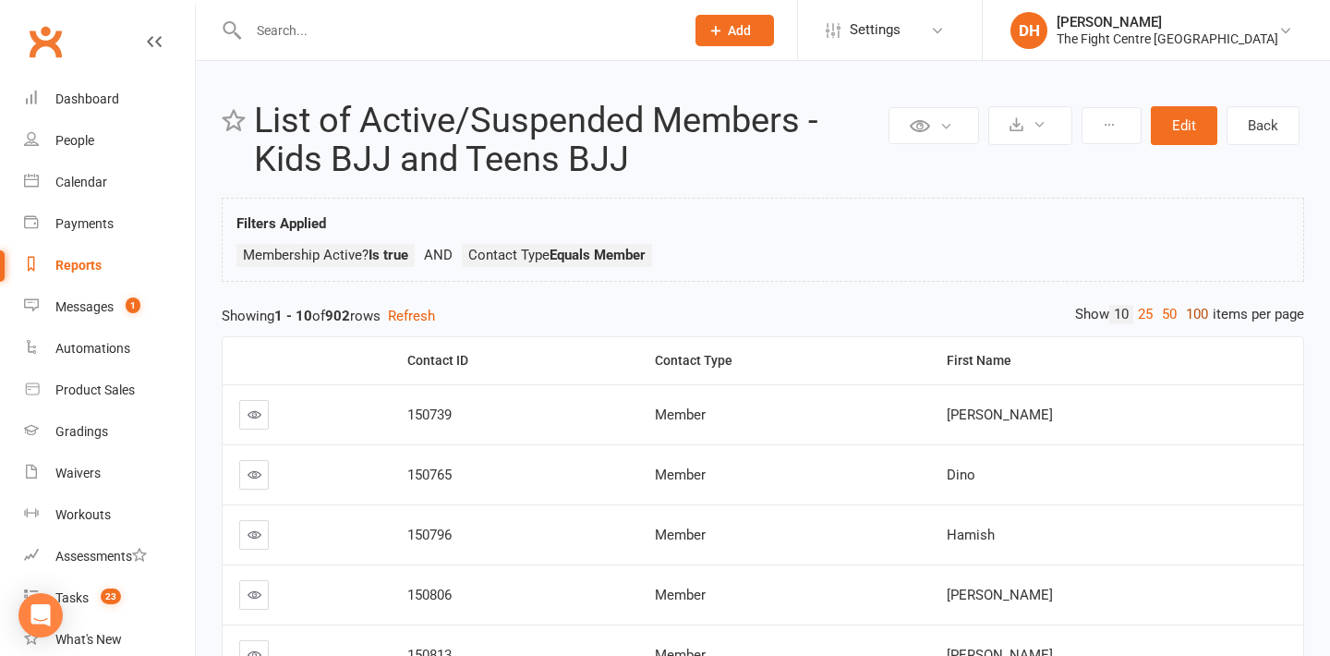
click at [1193, 308] on link "100" at bounding box center [1196, 314] width 31 height 19
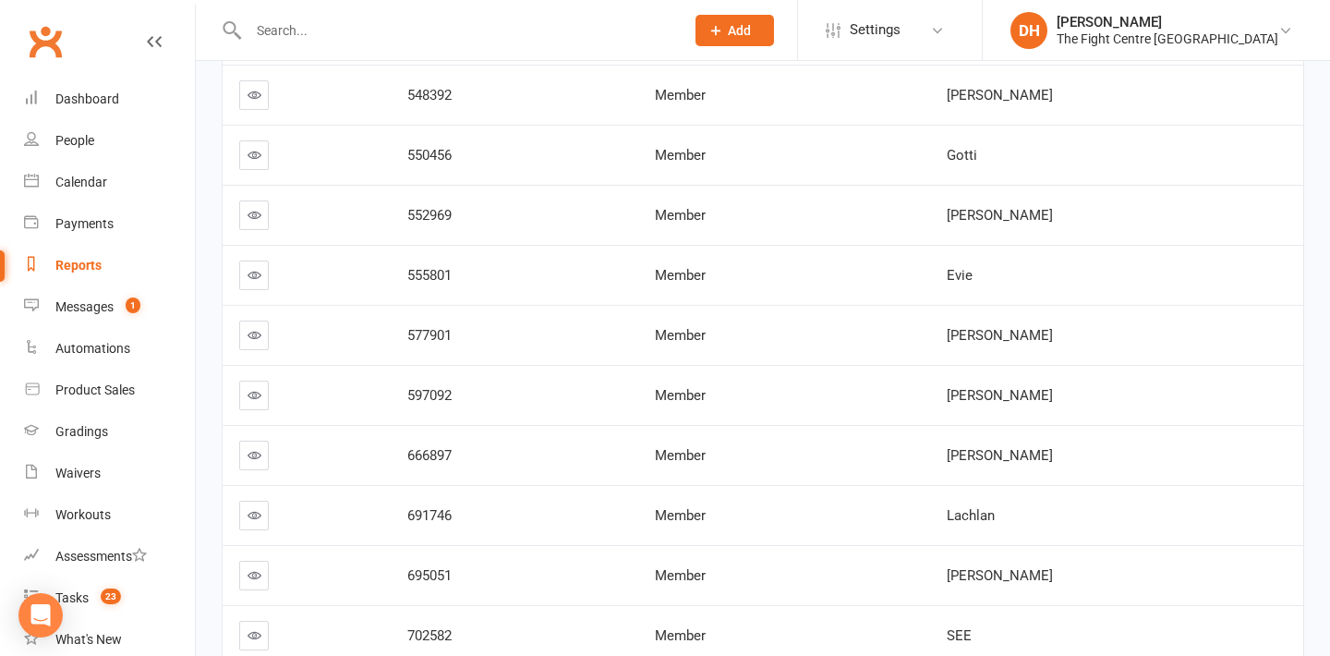
scroll to position [2664, 0]
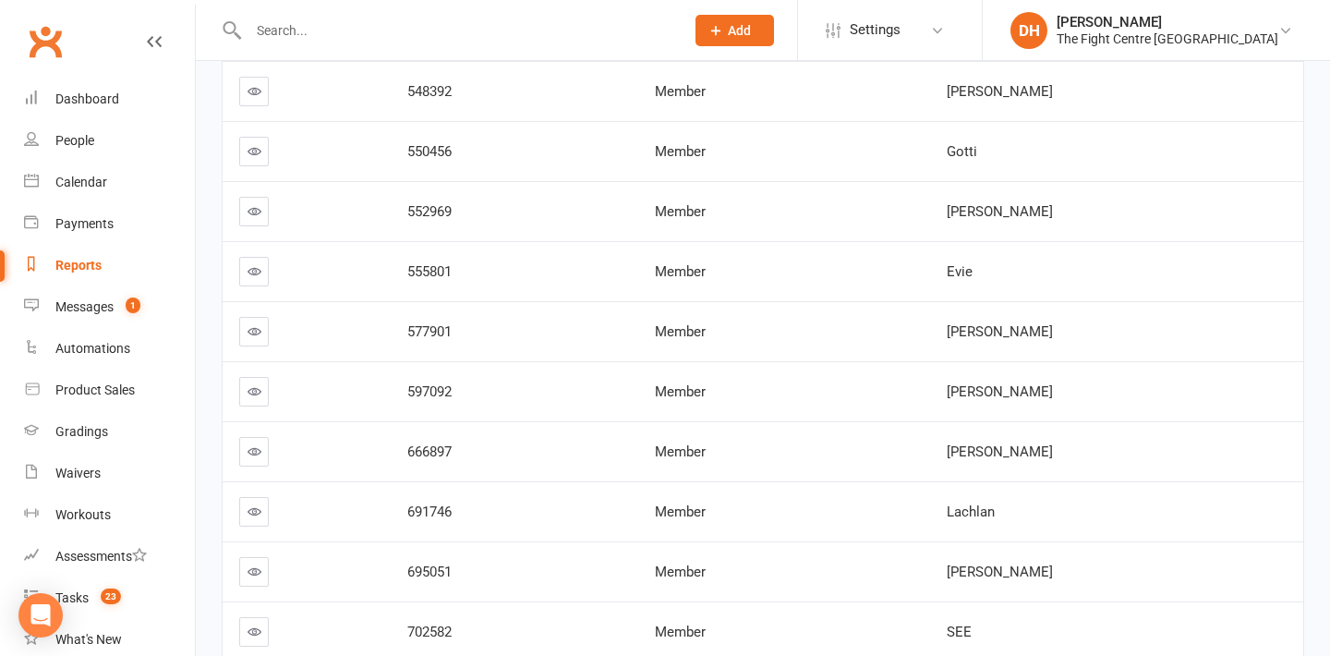
select select "100"
